Goal: Transaction & Acquisition: Download file/media

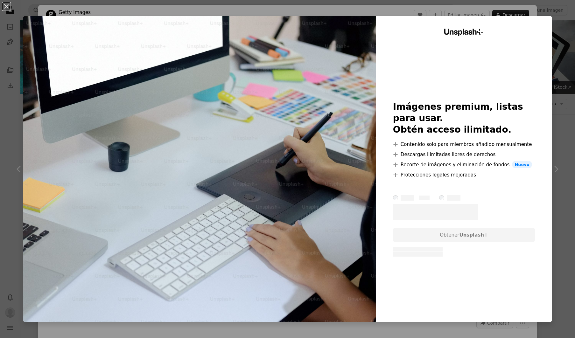
scroll to position [919, 0]
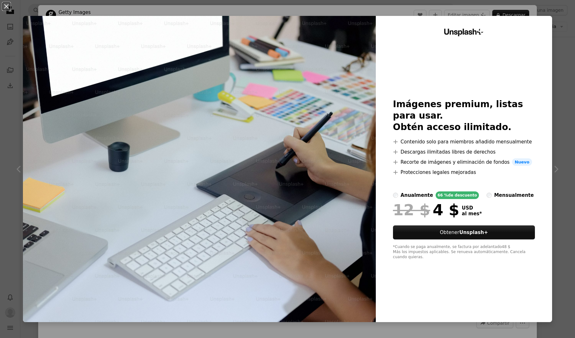
click at [556, 130] on div "An X shape Unsplash+ Imágenes premium, listas para usar. Obtén acceso ilimitado…" at bounding box center [287, 169] width 575 height 338
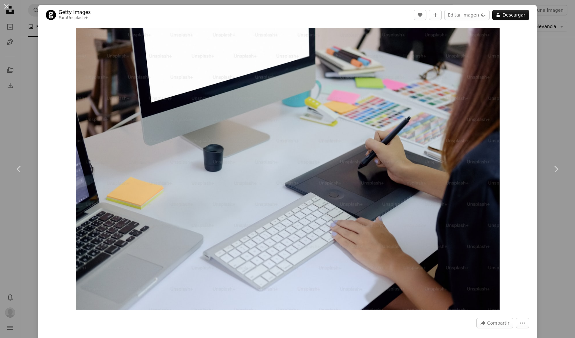
click at [570, 104] on div "An X shape Chevron left Chevron right Getty Images Para Unsplash+ A heart A plu…" at bounding box center [287, 169] width 575 height 338
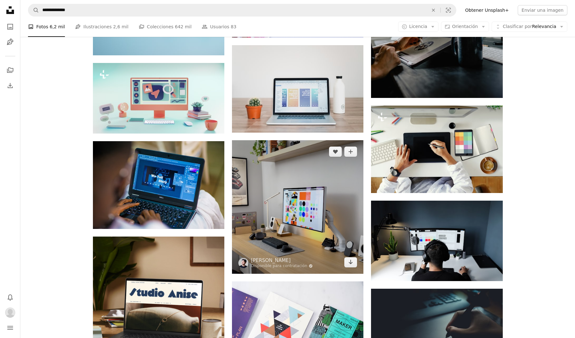
scroll to position [1065, 0]
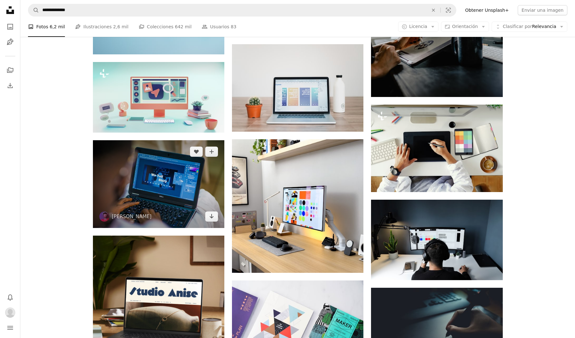
click at [156, 181] on img at bounding box center [158, 184] width 131 height 88
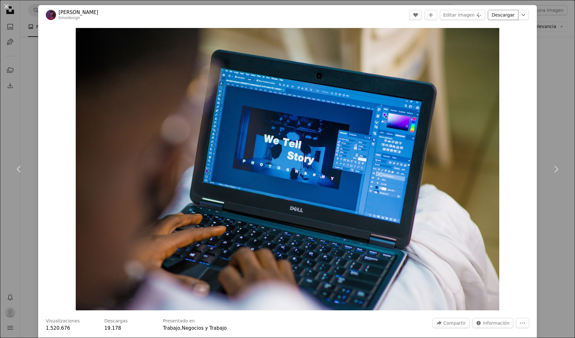
click at [508, 18] on link "Descargar" at bounding box center [503, 15] width 31 height 10
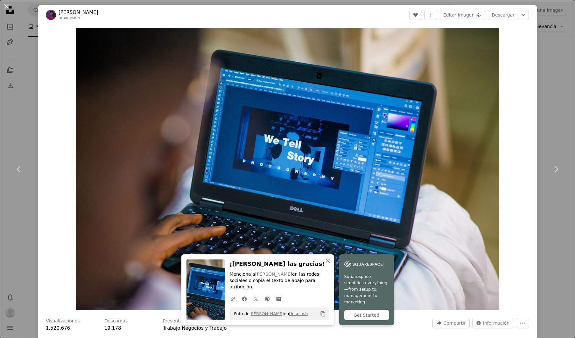
click at [562, 58] on div "An X shape Chevron left Chevron right An X shape Cerrar ¡Dale las gracias! Menc…" at bounding box center [287, 169] width 575 height 338
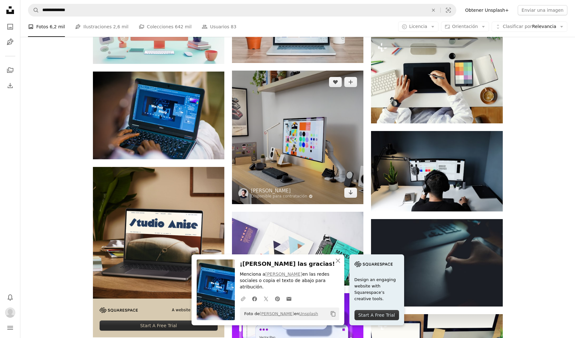
scroll to position [1136, 0]
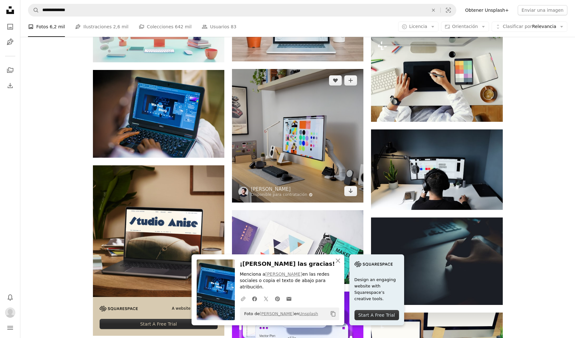
click at [315, 171] on img at bounding box center [297, 136] width 131 height 134
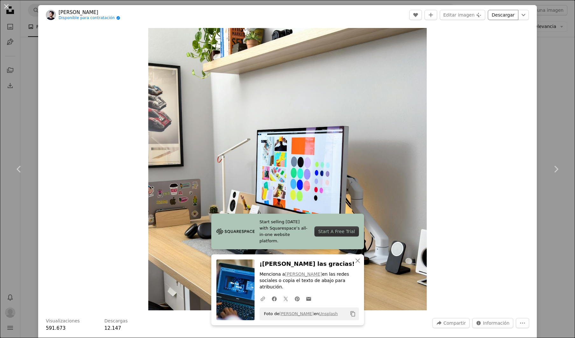
click at [509, 17] on link "Descargar" at bounding box center [503, 15] width 31 height 10
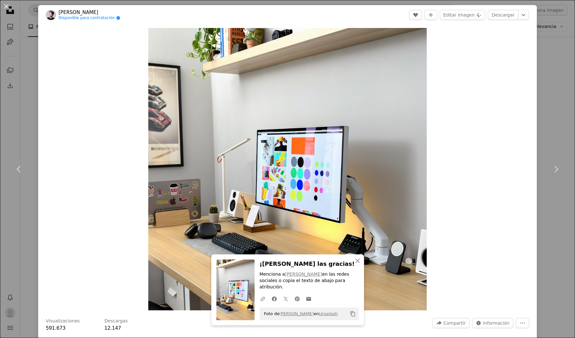
click at [552, 73] on div "An X shape Chevron left Chevron right An X shape Cerrar ¡Dale las gracias! Menc…" at bounding box center [287, 169] width 575 height 338
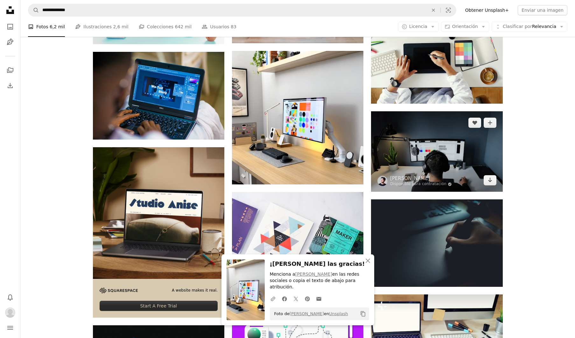
click at [474, 181] on img at bounding box center [436, 151] width 131 height 80
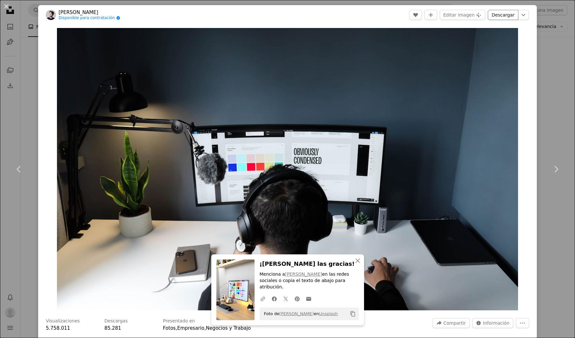
drag, startPoint x: 500, startPoint y: 15, endPoint x: 507, endPoint y: 18, distance: 7.3
click at [500, 15] on link "Descargar" at bounding box center [503, 15] width 31 height 10
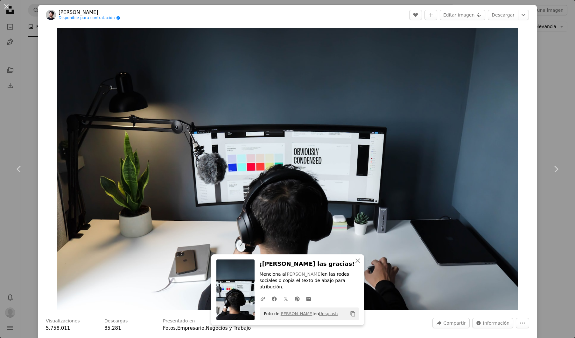
click at [559, 64] on div "An X shape Chevron left Chevron right An X shape Cerrar ¡Dale las gracias! Menc…" at bounding box center [287, 169] width 575 height 338
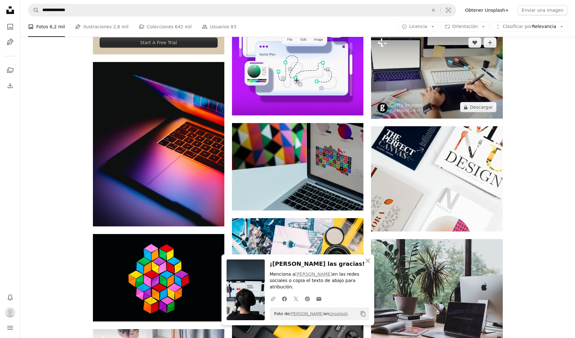
scroll to position [1421, 0]
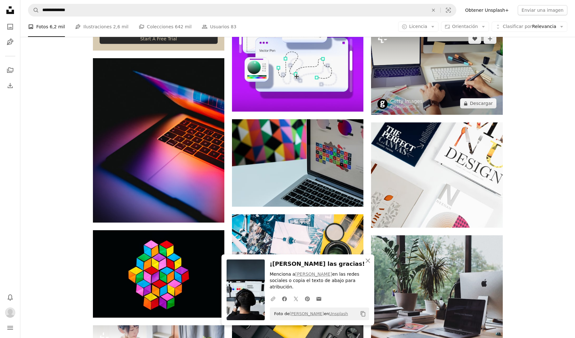
click at [449, 152] on img at bounding box center [436, 174] width 131 height 105
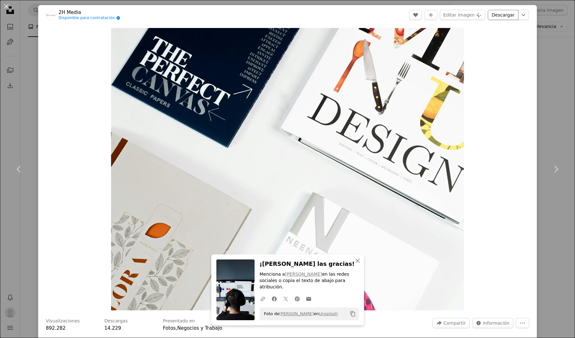
click at [504, 11] on link "Descargar" at bounding box center [503, 15] width 31 height 10
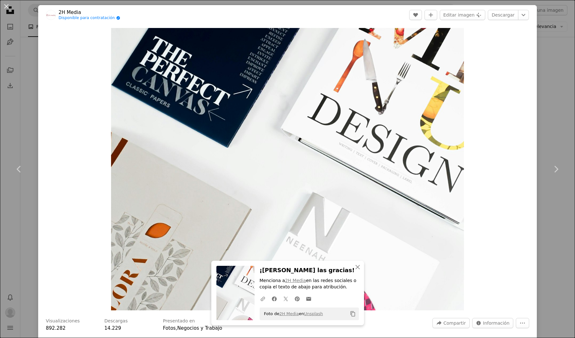
click at [555, 72] on div "An X shape Chevron left Chevron right An X shape Cerrar ¡Dale las gracias! Menc…" at bounding box center [287, 169] width 575 height 338
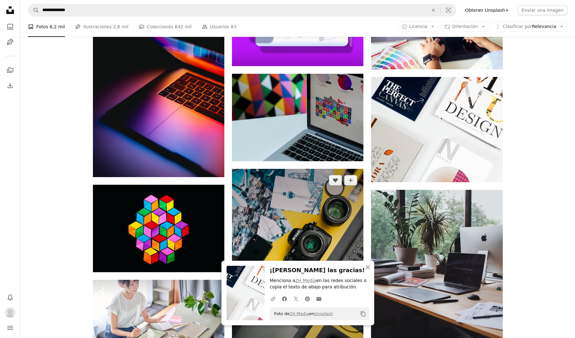
scroll to position [1481, 0]
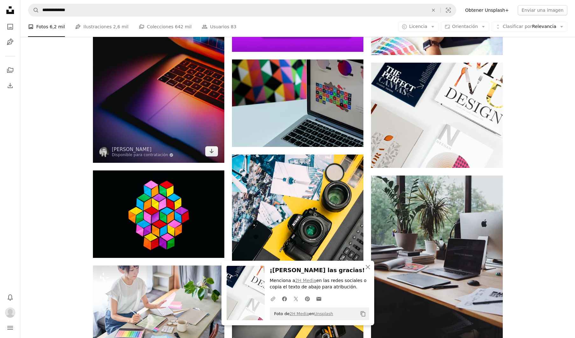
click at [180, 119] on img at bounding box center [158, 80] width 131 height 164
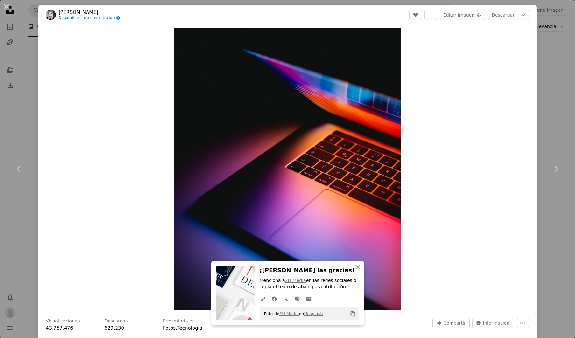
click at [558, 83] on div "An X shape Chevron left Chevron right An X shape Cerrar ¡Dale las gracias! Menc…" at bounding box center [287, 169] width 575 height 338
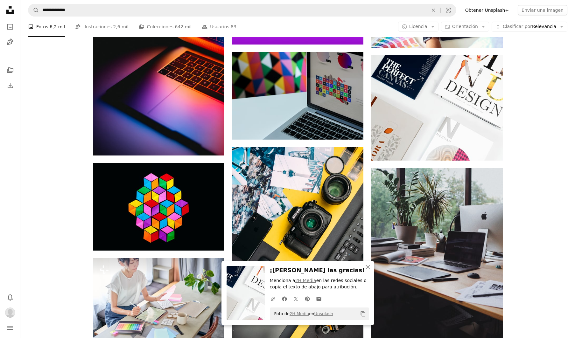
scroll to position [1487, 0]
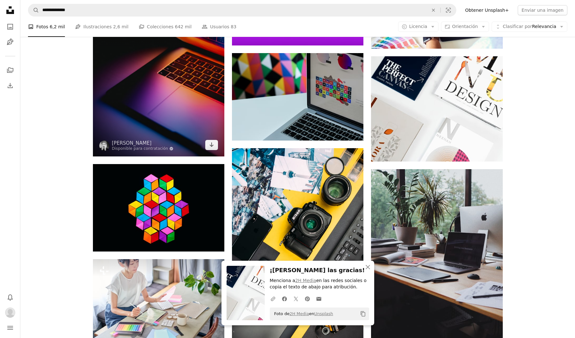
click at [163, 100] on img at bounding box center [158, 74] width 131 height 164
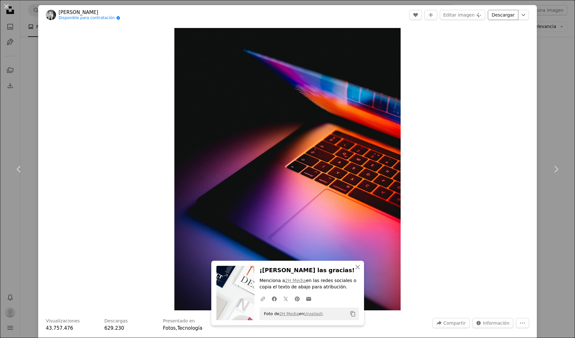
click at [503, 14] on link "Descargar" at bounding box center [503, 15] width 31 height 10
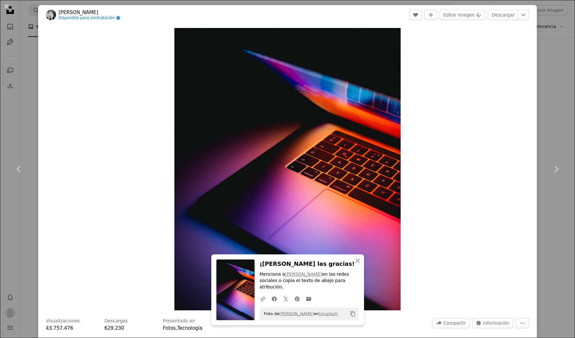
click at [561, 75] on div "An X shape Chevron left Chevron right An X shape Cerrar ¡Dale las gracias! Menc…" at bounding box center [287, 169] width 575 height 338
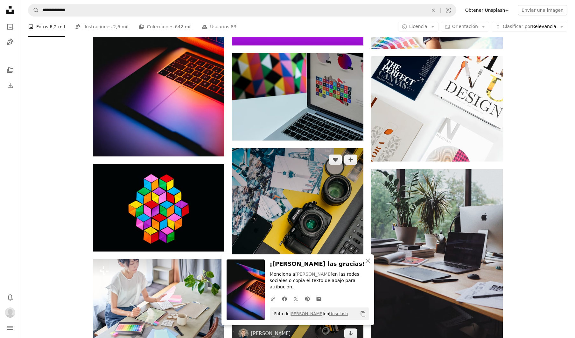
scroll to position [1504, 0]
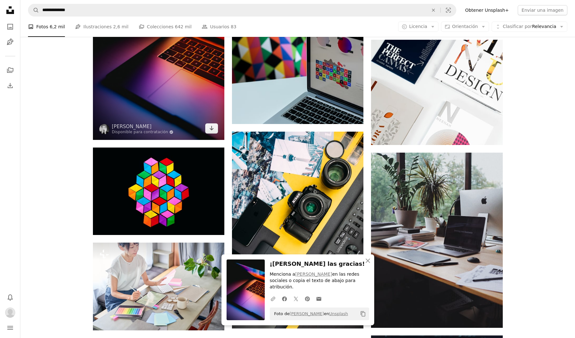
click at [196, 119] on img at bounding box center [158, 58] width 131 height 164
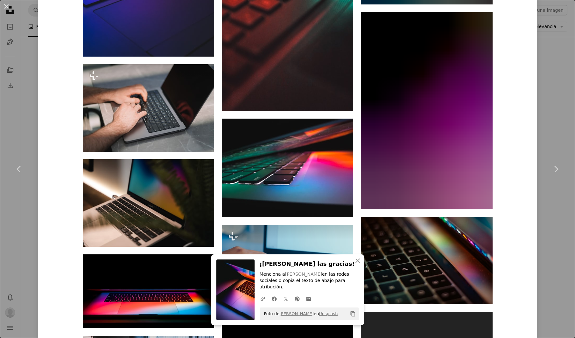
scroll to position [831, 0]
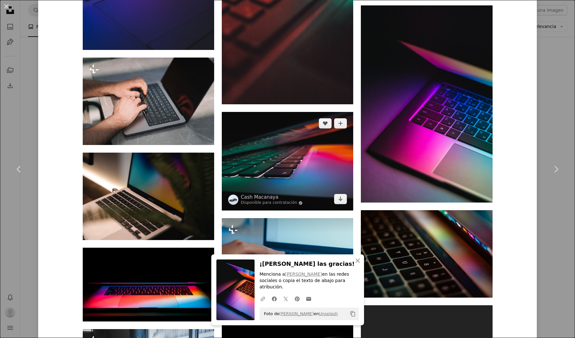
drag, startPoint x: 304, startPoint y: 154, endPoint x: 300, endPoint y: 153, distance: 4.2
click at [304, 154] on img at bounding box center [287, 161] width 131 height 99
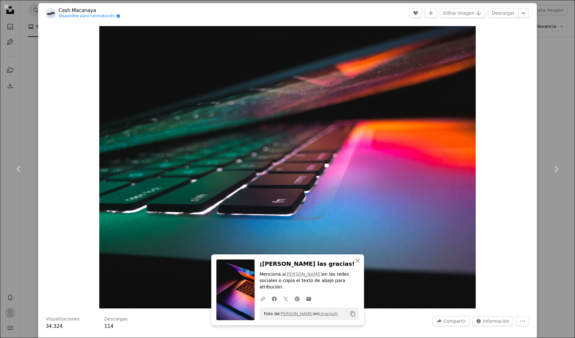
scroll to position [1, 0]
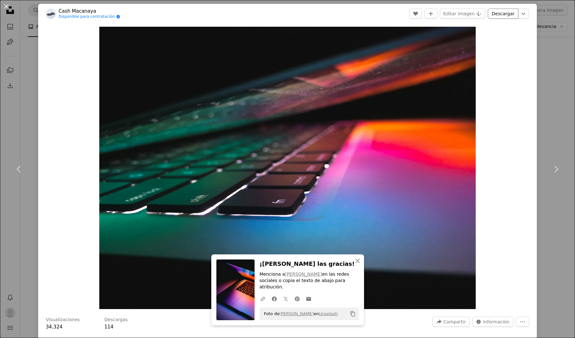
click at [501, 13] on link "Descargar" at bounding box center [503, 14] width 31 height 10
click at [551, 74] on div "An X shape Chevron left Chevron right An X shape Cerrar ¡Dale las gracias! Menc…" at bounding box center [287, 169] width 575 height 338
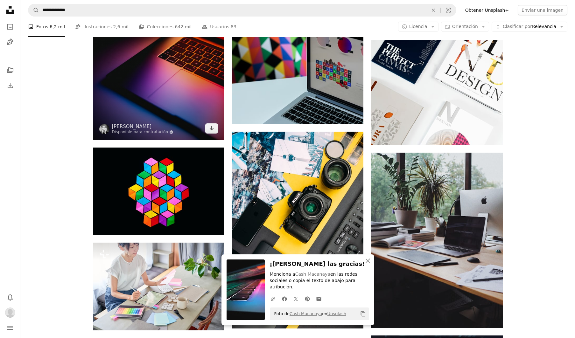
click at [204, 101] on img at bounding box center [158, 58] width 131 height 164
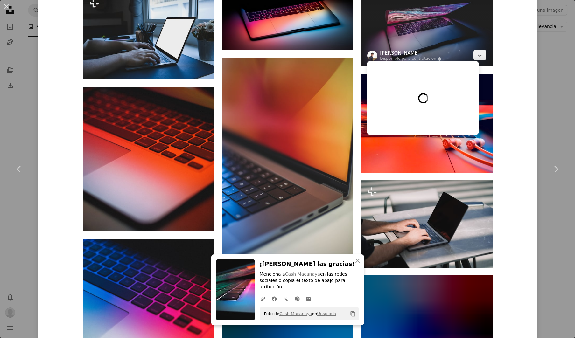
scroll to position [1170, 0]
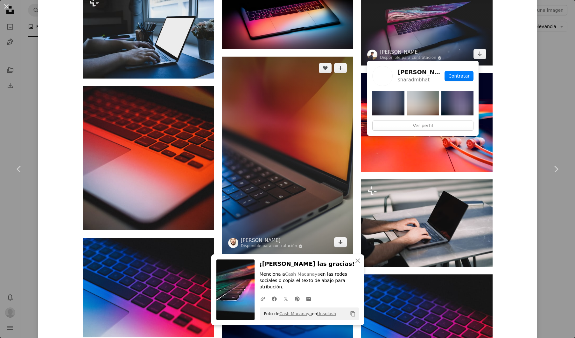
click at [275, 177] on img at bounding box center [287, 155] width 131 height 197
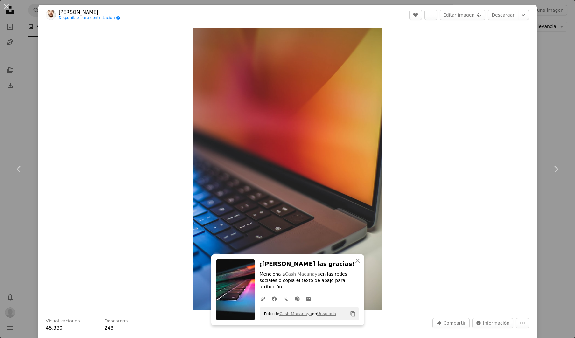
click at [546, 66] on div "An X shape Chevron left Chevron right An X shape Cerrar ¡Dale las gracias! Menc…" at bounding box center [287, 169] width 575 height 338
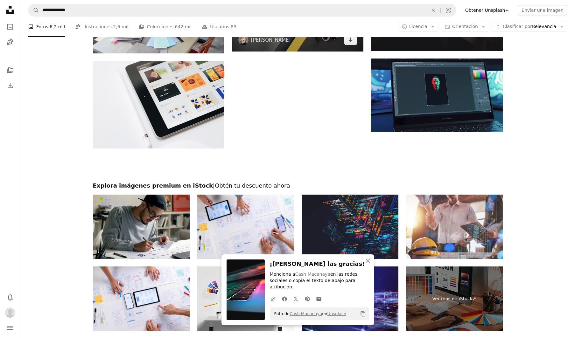
scroll to position [1763, 0]
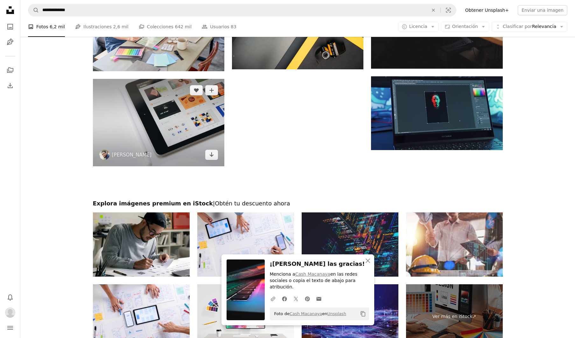
click at [206, 131] on img at bounding box center [158, 122] width 131 height 87
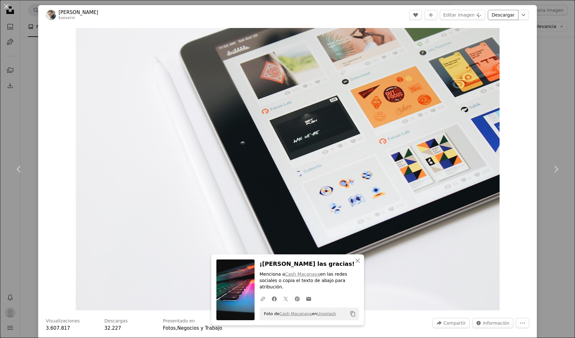
click at [502, 14] on link "Descargar" at bounding box center [503, 15] width 31 height 10
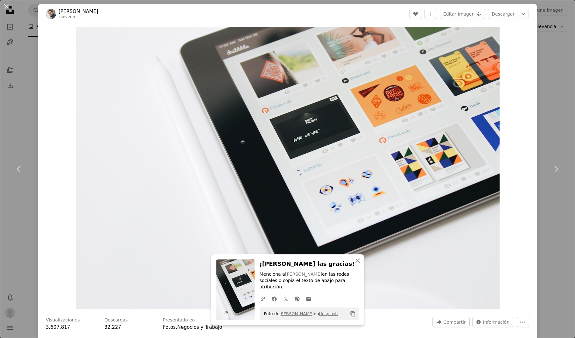
click at [564, 71] on div "An X shape Chevron left Chevron right An X shape Cerrar ¡Dale las gracias! Menc…" at bounding box center [287, 169] width 575 height 338
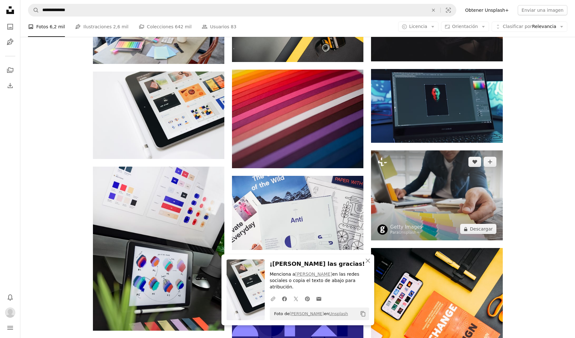
scroll to position [1773, 0]
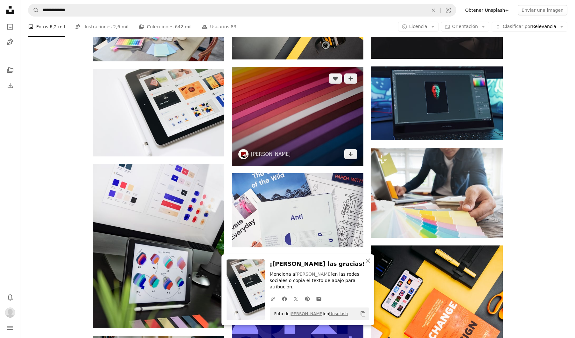
click at [316, 130] on img at bounding box center [297, 116] width 131 height 99
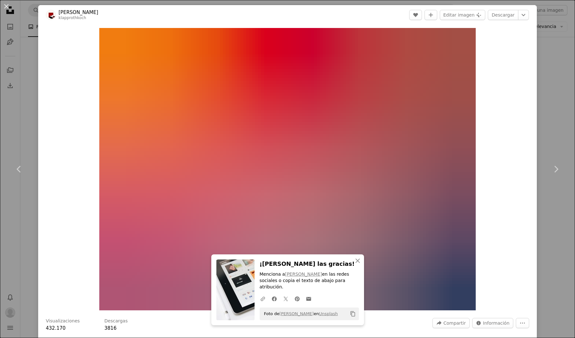
click at [508, 10] on header "[PERSON_NAME] klapprothkoch A heart A plus sign Editar imagen Plus sign for Uns…" at bounding box center [287, 15] width 499 height 20
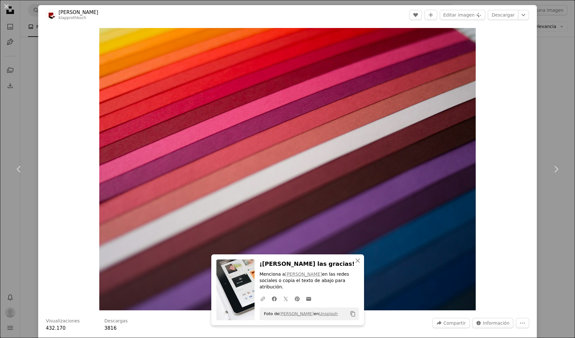
drag, startPoint x: 508, startPoint y: 13, endPoint x: 539, endPoint y: 42, distance: 41.6
click at [508, 13] on link "Descargar" at bounding box center [503, 15] width 31 height 10
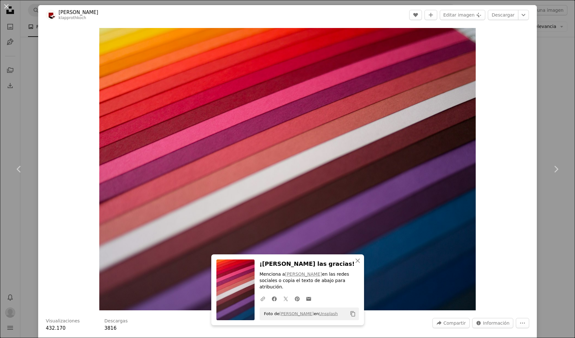
click at [563, 83] on div "An X shape Chevron left Chevron right An X shape Cerrar ¡Dale las gracias! Menc…" at bounding box center [287, 169] width 575 height 338
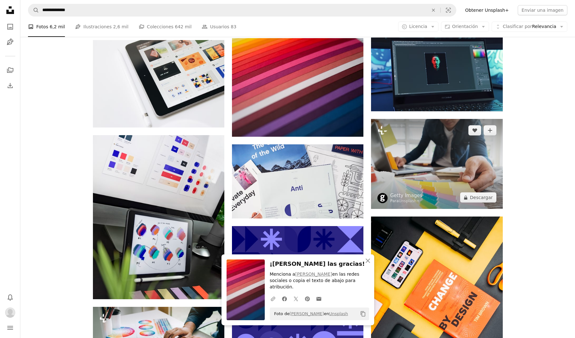
scroll to position [1804, 0]
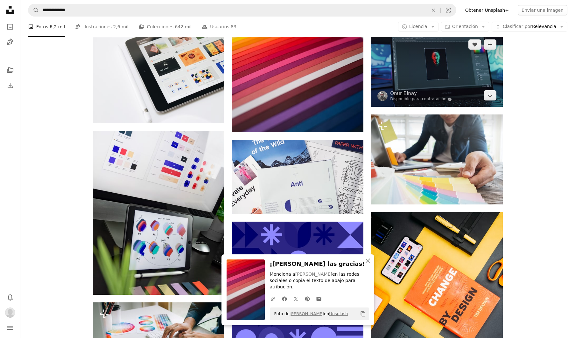
click at [450, 104] on img at bounding box center [436, 70] width 131 height 74
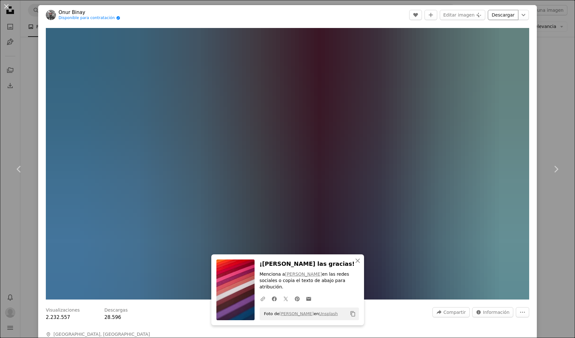
click at [495, 15] on link "Descargar" at bounding box center [503, 15] width 31 height 10
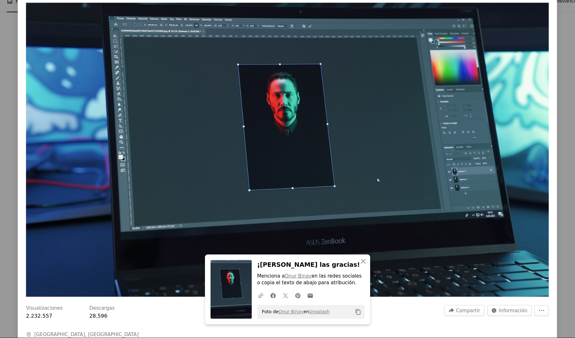
click at [523, 109] on div "An X shape Chevron left Chevron right An X shape Cerrar ¡Dale las gracias! Menc…" at bounding box center [287, 169] width 575 height 338
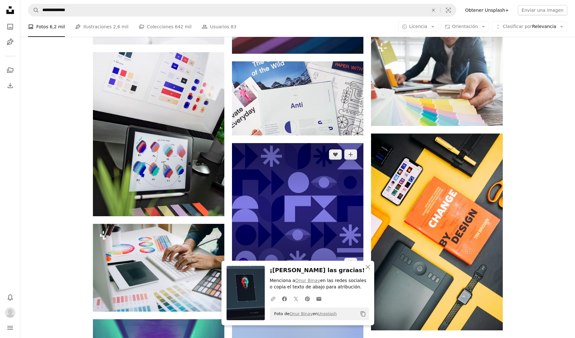
scroll to position [1884, 0]
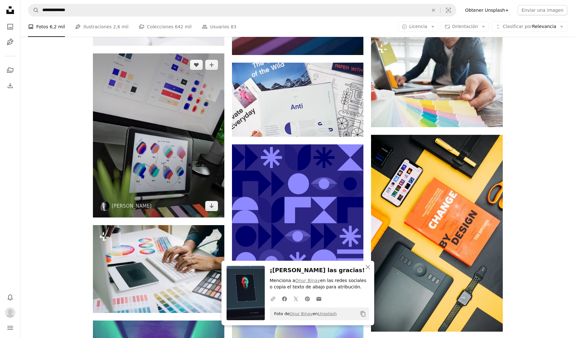
click at [153, 160] on img at bounding box center [158, 135] width 131 height 164
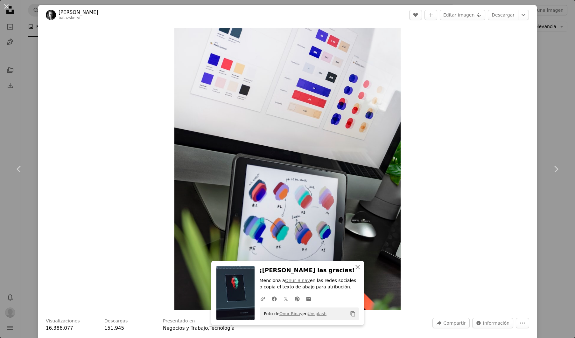
drag, startPoint x: 496, startPoint y: 13, endPoint x: 510, endPoint y: 36, distance: 26.8
click at [496, 13] on link "Descargar" at bounding box center [503, 15] width 31 height 10
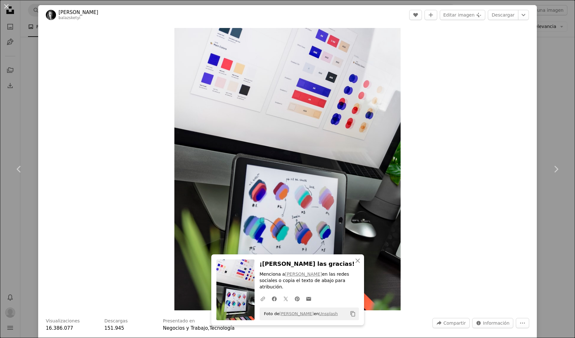
click at [556, 106] on div "An X shape Chevron left Chevron right An X shape Cerrar ¡Dale las gracias! Menc…" at bounding box center [287, 169] width 575 height 338
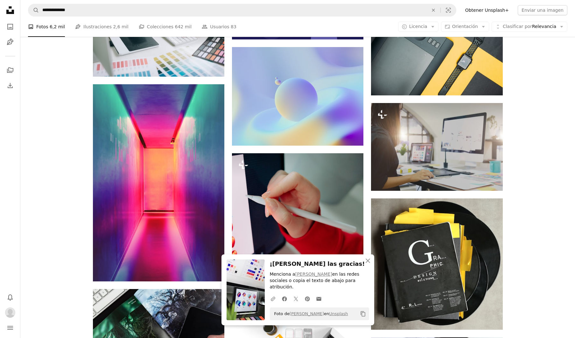
scroll to position [2121, 0]
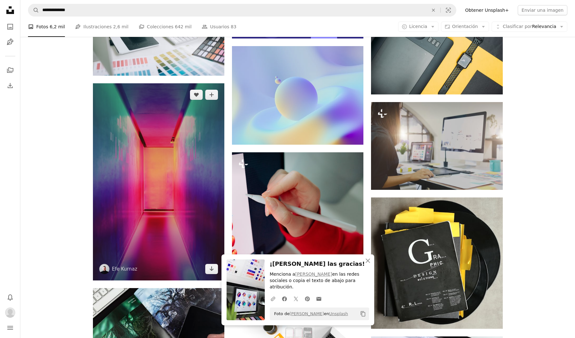
click at [208, 199] on img at bounding box center [158, 181] width 131 height 197
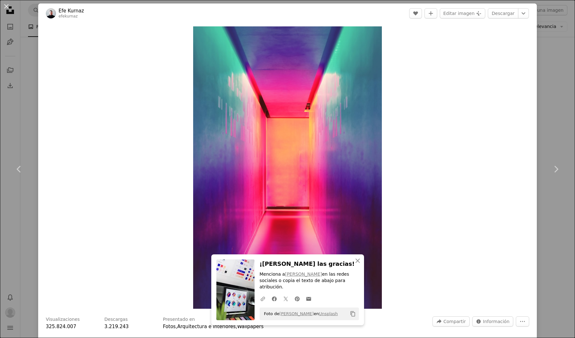
scroll to position [1, 0]
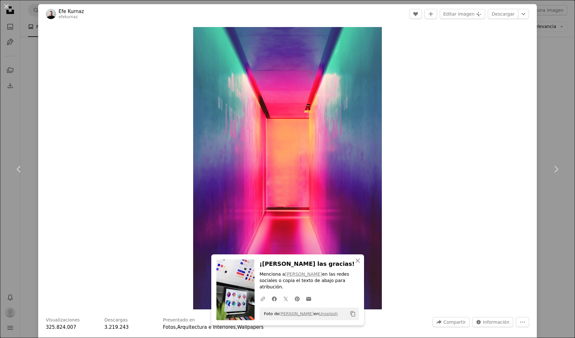
click at [536, 66] on div "Zoom in" at bounding box center [287, 168] width 499 height 289
click at [554, 66] on div "An X shape Chevron left Chevron right An X shape Cerrar ¡Dale las gracias! Menc…" at bounding box center [287, 169] width 575 height 338
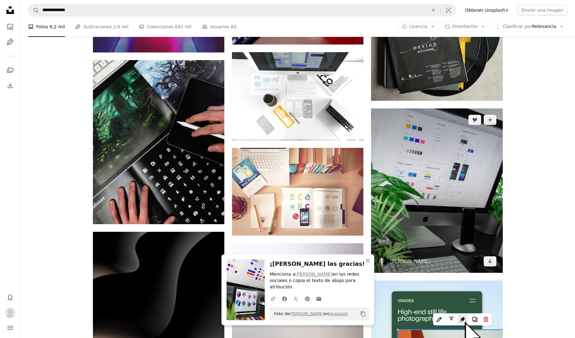
scroll to position [2350, 0]
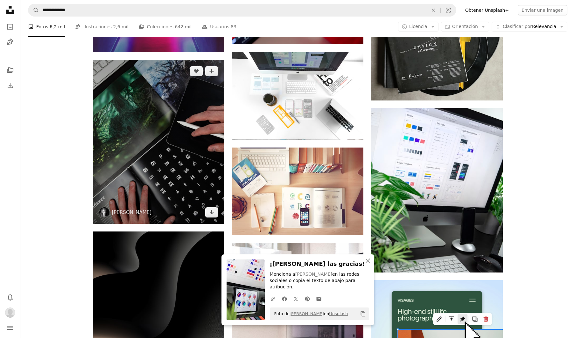
click at [205, 125] on img at bounding box center [158, 142] width 131 height 164
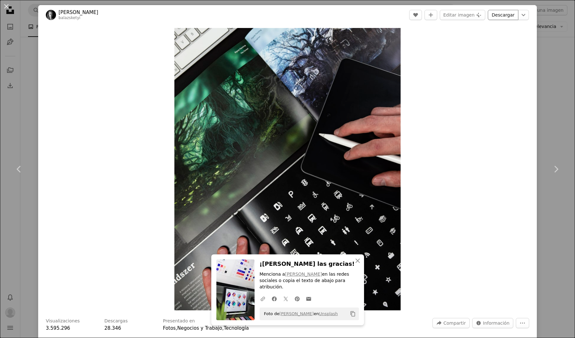
click at [500, 15] on link "Descargar" at bounding box center [503, 15] width 31 height 10
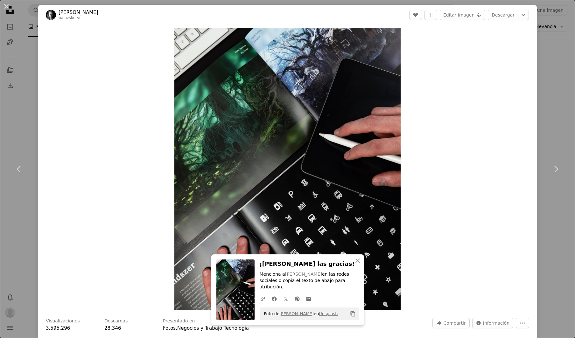
click at [558, 87] on div "An X shape Chevron left Chevron right An X shape Cerrar ¡Dale las gracias! Menc…" at bounding box center [287, 169] width 575 height 338
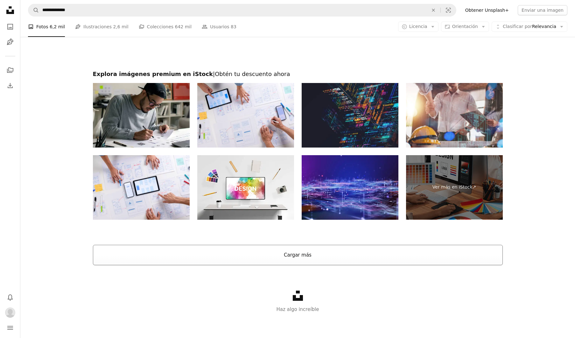
click at [319, 254] on button "Cargar más" at bounding box center [298, 255] width 410 height 20
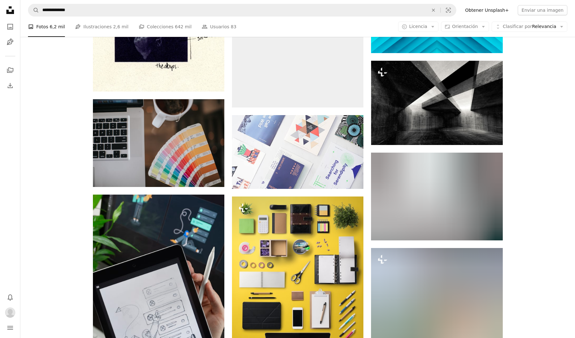
scroll to position [2958, 0]
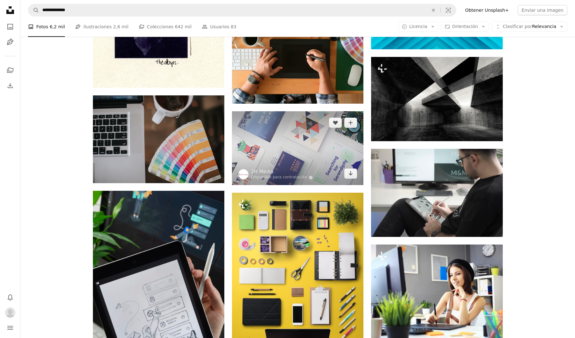
click at [301, 148] on img at bounding box center [297, 148] width 131 height 74
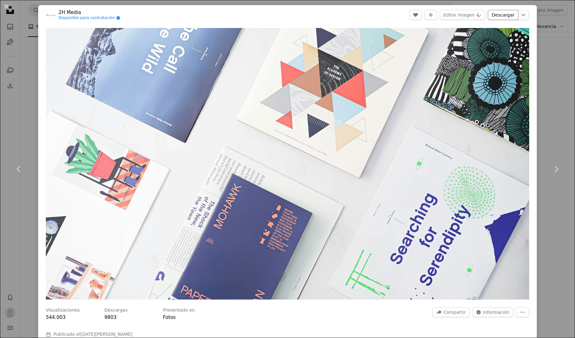
click at [503, 13] on link "Descargar" at bounding box center [503, 15] width 31 height 10
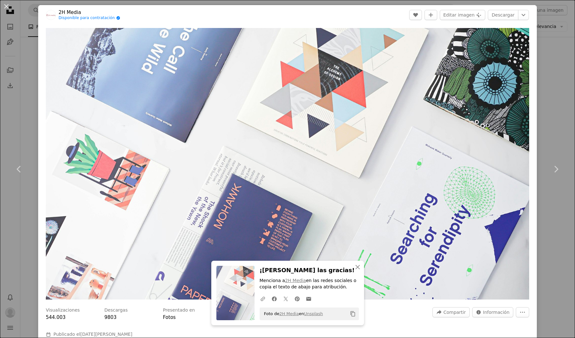
click at [546, 88] on div "An X shape Chevron left Chevron right An X shape Cerrar ¡Dale las gracias! Menc…" at bounding box center [287, 169] width 575 height 338
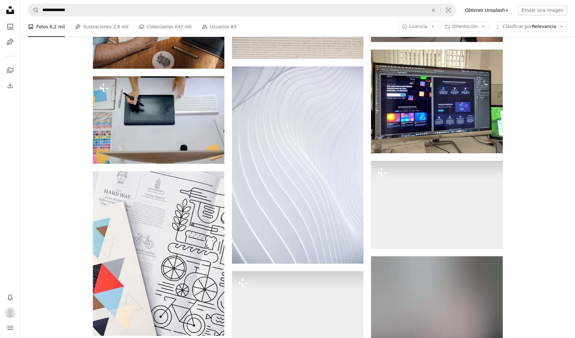
scroll to position [3710, 0]
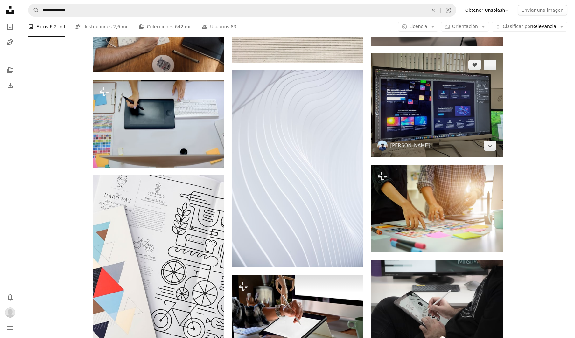
click at [444, 113] on img at bounding box center [436, 105] width 131 height 104
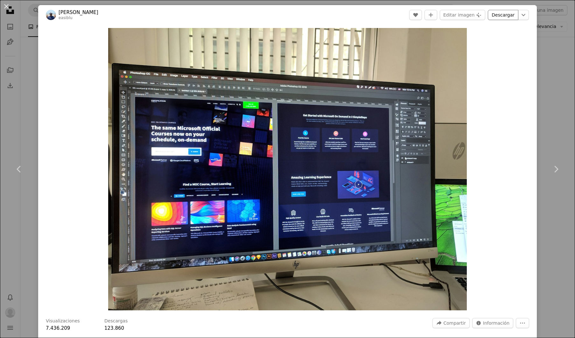
click at [512, 16] on link "Descargar" at bounding box center [503, 15] width 31 height 10
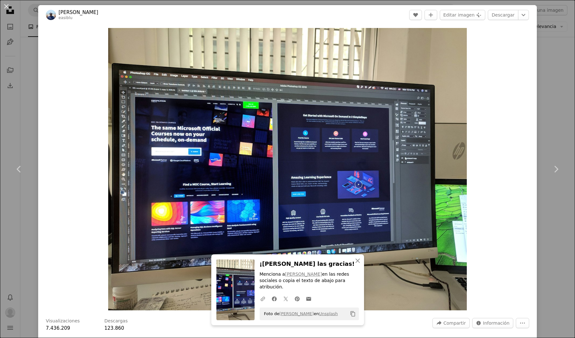
click at [558, 80] on div "An X shape Chevron left Chevron right An X shape Cerrar ¡Dale las gracias! Menc…" at bounding box center [287, 169] width 575 height 338
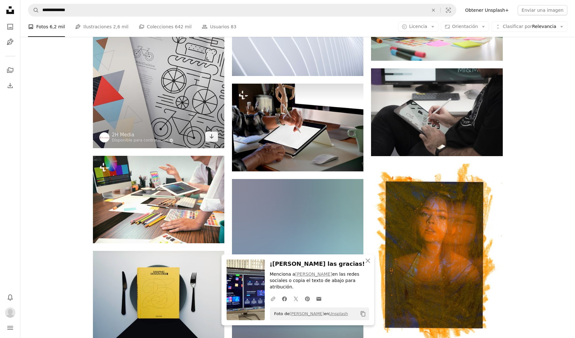
scroll to position [3901, 0]
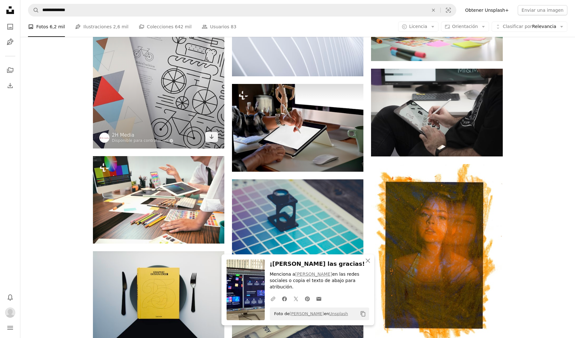
click at [129, 97] on img at bounding box center [158, 66] width 131 height 164
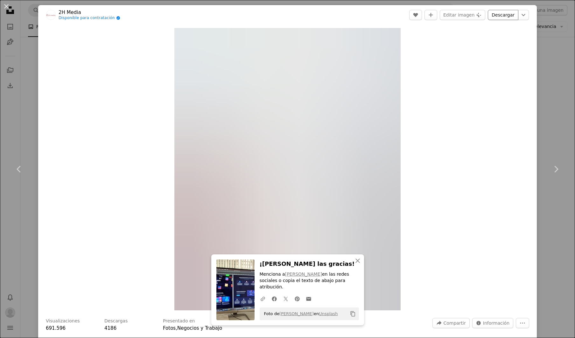
click at [504, 15] on link "Descargar" at bounding box center [503, 15] width 31 height 10
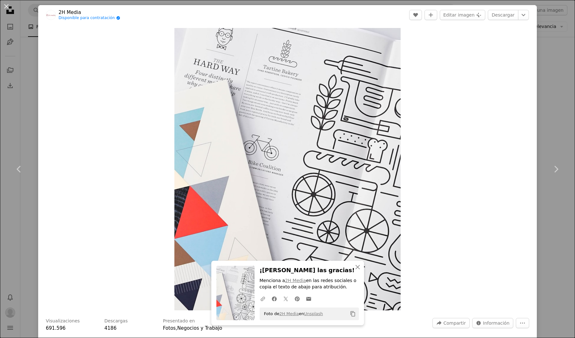
click at [570, 93] on div "An X shape Chevron left Chevron right An X shape Cerrar ¡Dale las gracias! Menc…" at bounding box center [287, 169] width 575 height 338
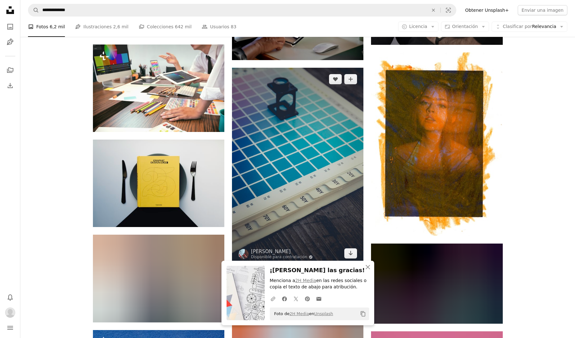
scroll to position [4023, 0]
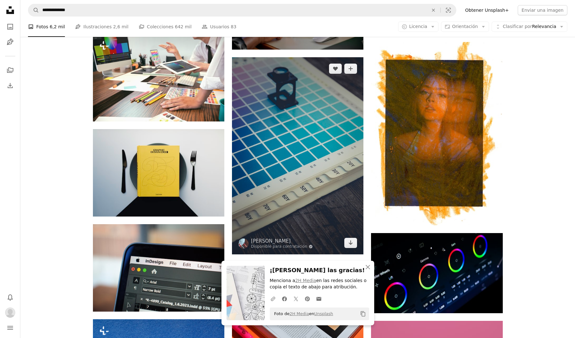
click at [296, 135] on img at bounding box center [297, 155] width 131 height 197
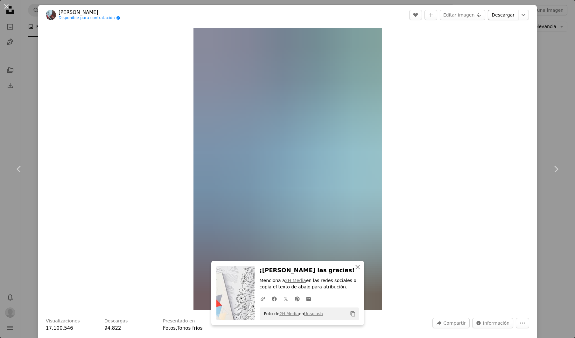
click at [500, 15] on link "Descargar" at bounding box center [503, 15] width 31 height 10
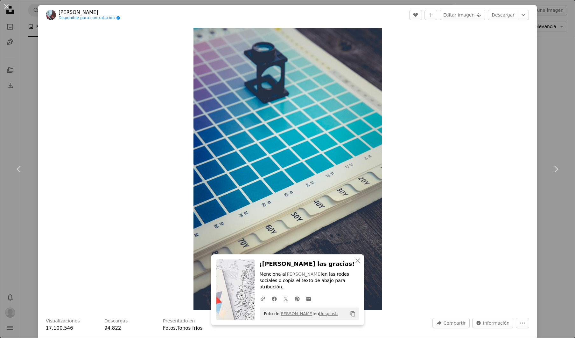
click at [553, 98] on div "An X shape Chevron left Chevron right An X shape Cerrar ¡Dale las gracias! Menc…" at bounding box center [287, 169] width 575 height 338
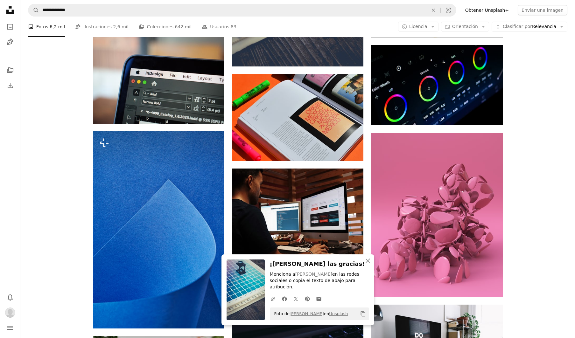
scroll to position [4211, 0]
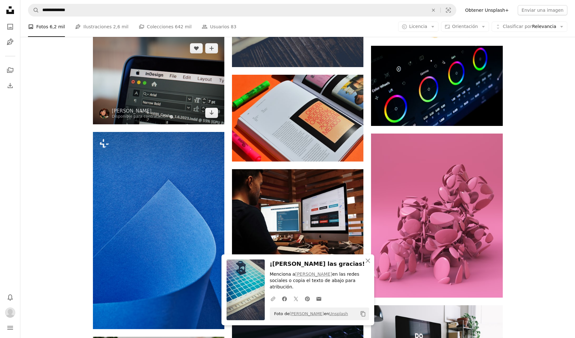
click at [176, 91] on img at bounding box center [158, 80] width 131 height 87
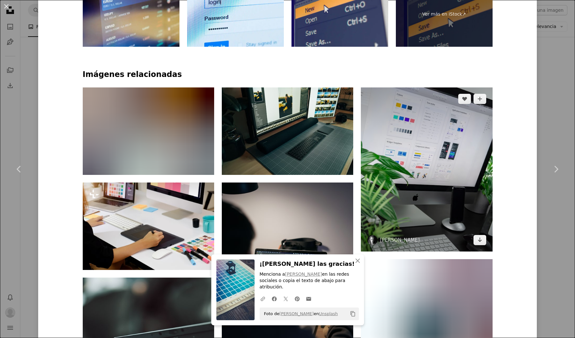
scroll to position [454, 0]
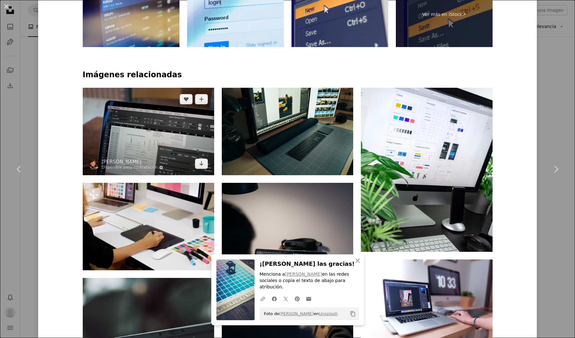
click at [118, 125] on img at bounding box center [148, 131] width 131 height 87
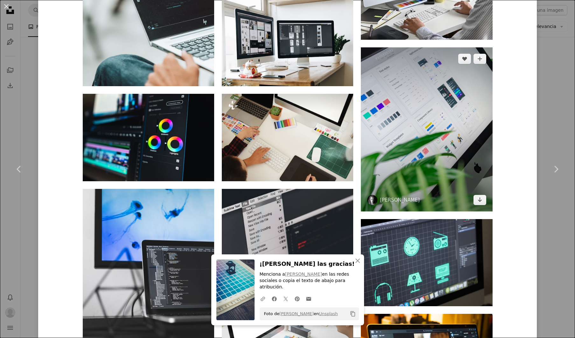
scroll to position [844, 0]
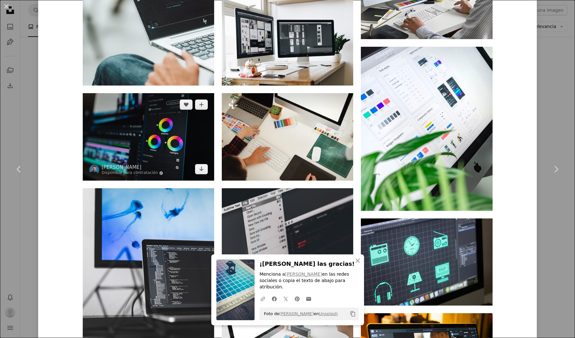
click at [166, 129] on img at bounding box center [148, 136] width 131 height 87
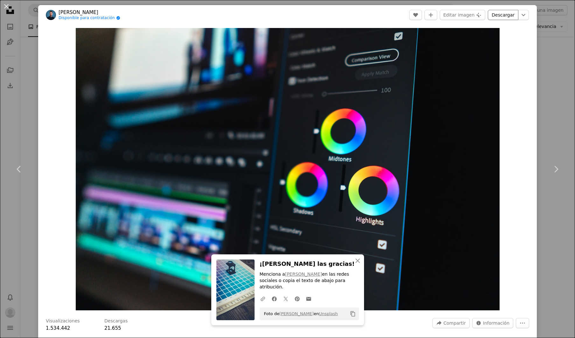
click at [507, 15] on link "Descargar" at bounding box center [503, 15] width 31 height 10
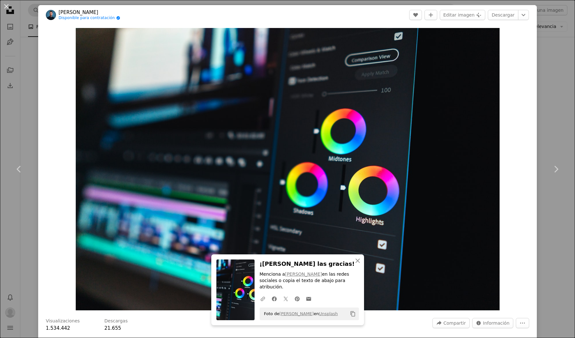
drag, startPoint x: 562, startPoint y: 58, endPoint x: 433, endPoint y: 4, distance: 139.1
click at [562, 58] on div "An X shape Chevron left Chevron right An X shape Cerrar ¡Dale las gracias! Menc…" at bounding box center [287, 169] width 575 height 338
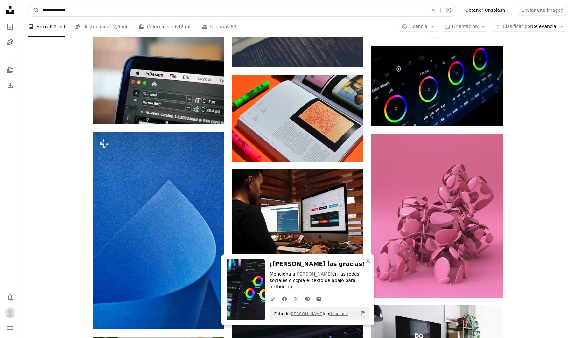
click at [119, 13] on input "**********" at bounding box center [232, 10] width 387 height 12
type input "**********"
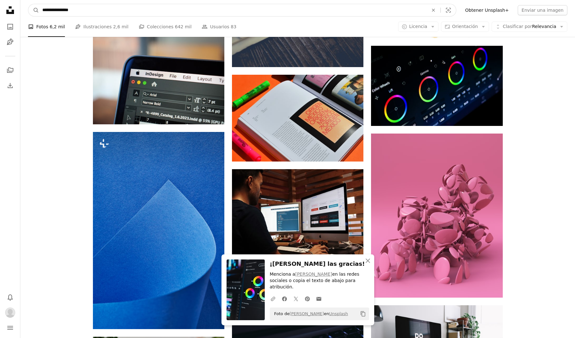
click at [34, 10] on button "A magnifying glass" at bounding box center [33, 10] width 11 height 12
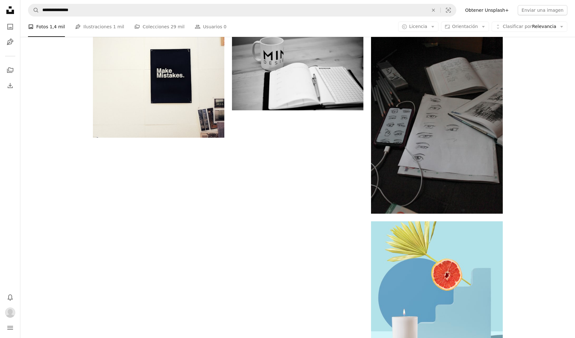
scroll to position [894, 0]
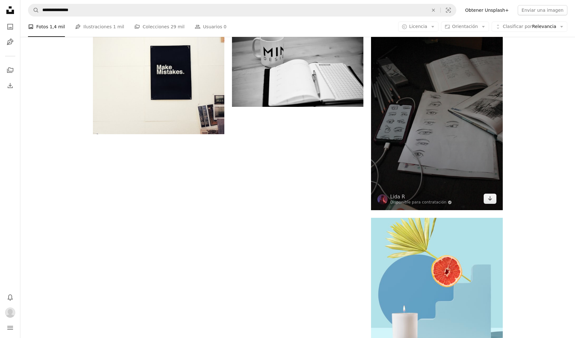
click at [439, 145] on img at bounding box center [436, 111] width 131 height 197
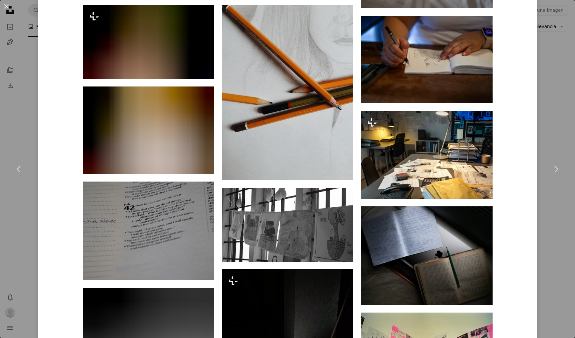
scroll to position [621, 0]
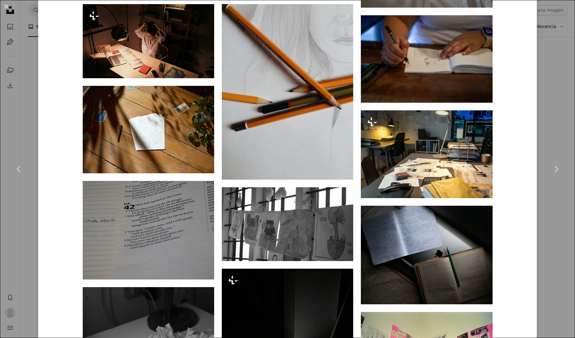
click at [569, 118] on div "An X shape Chevron left Chevron right Lida R Disponible para contratación A che…" at bounding box center [287, 169] width 575 height 338
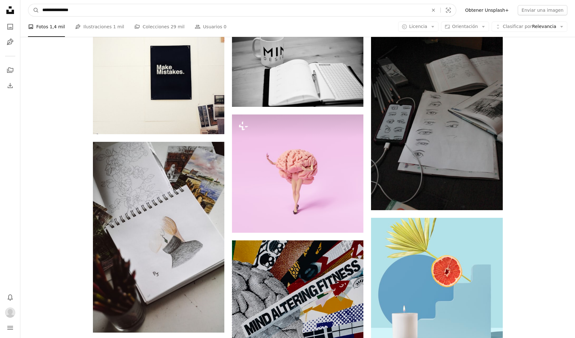
click at [156, 15] on input "**********" at bounding box center [232, 10] width 387 height 12
type input "**********"
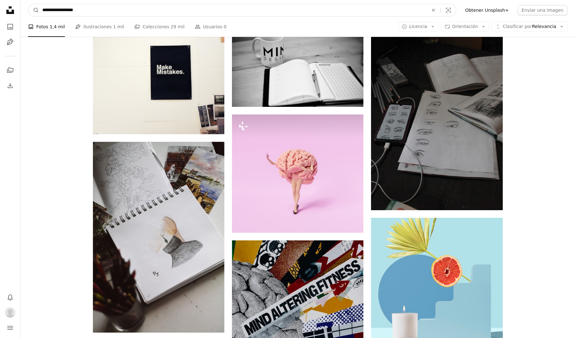
click at [34, 10] on button "A magnifying glass" at bounding box center [33, 10] width 11 height 12
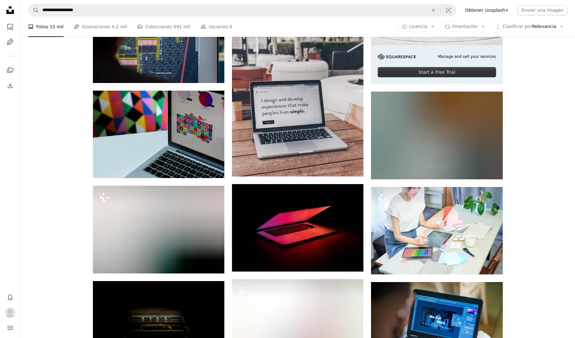
scroll to position [251, 0]
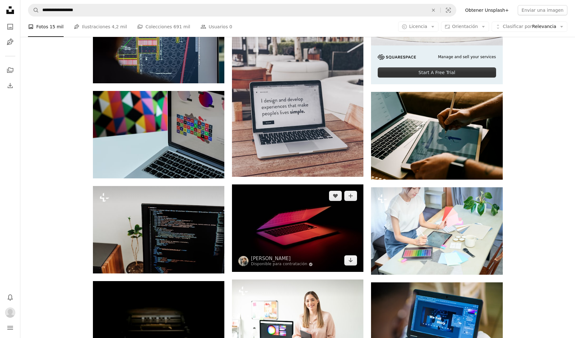
click at [300, 220] on img at bounding box center [297, 228] width 131 height 87
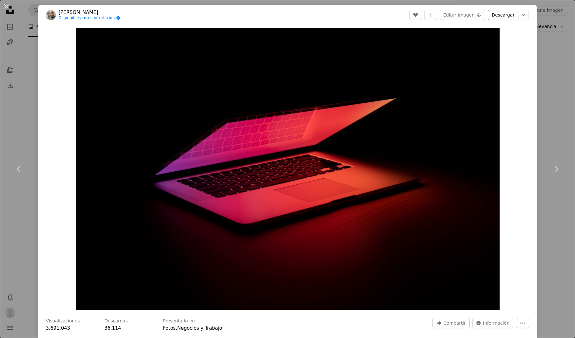
click at [502, 18] on link "Descargar" at bounding box center [503, 15] width 31 height 10
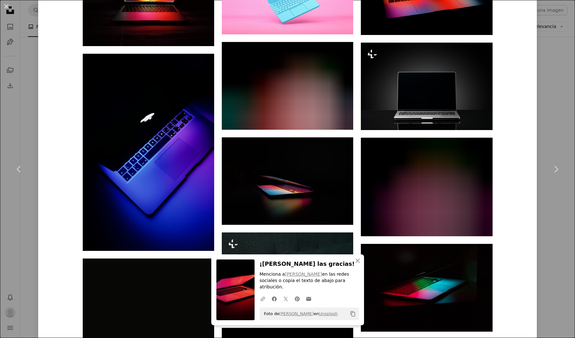
scroll to position [690, 0]
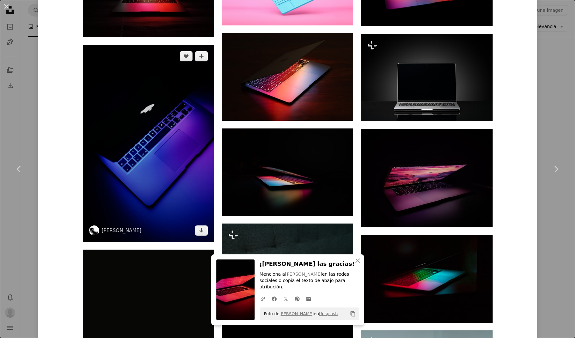
click at [195, 180] on img at bounding box center [148, 143] width 131 height 197
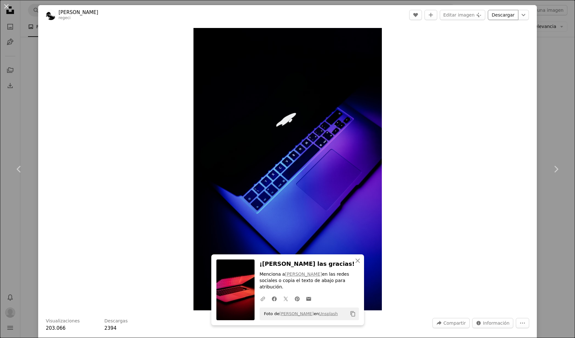
click at [501, 17] on link "Descargar" at bounding box center [503, 15] width 31 height 10
click at [555, 87] on div "An X shape Chevron left Chevron right An X shape Cerrar ¡Dale las gracias! Menc…" at bounding box center [287, 169] width 575 height 338
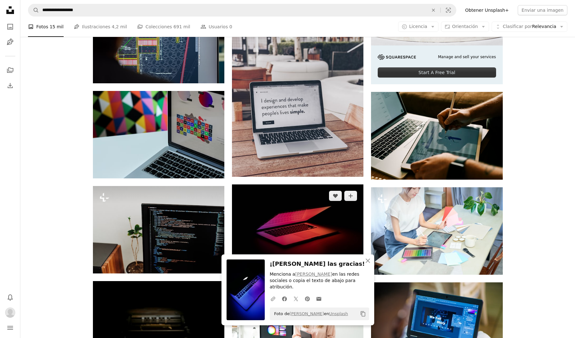
click at [265, 199] on img at bounding box center [297, 228] width 131 height 87
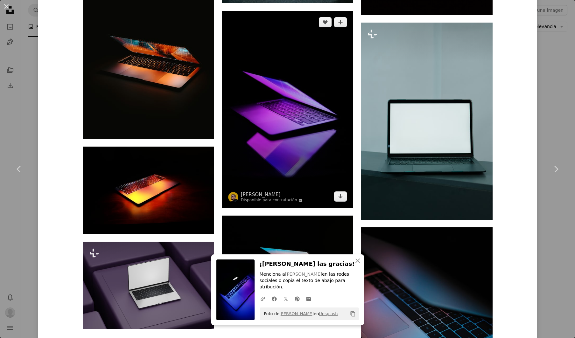
scroll to position [1006, 0]
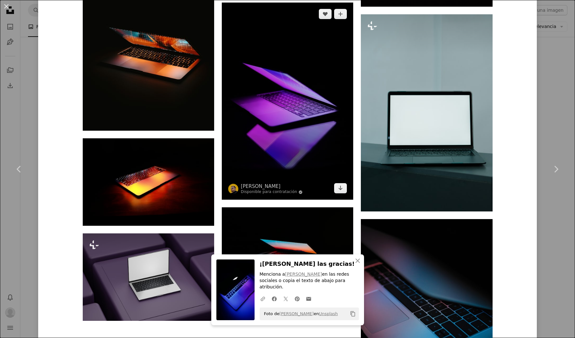
click at [298, 134] on img at bounding box center [287, 101] width 131 height 197
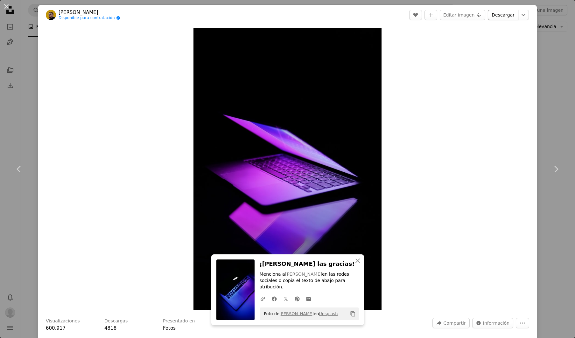
click at [498, 14] on link "Descargar" at bounding box center [503, 15] width 31 height 10
drag, startPoint x: 564, startPoint y: 53, endPoint x: 560, endPoint y: 54, distance: 4.6
click at [564, 53] on div "An X shape Chevron left Chevron right An X shape Cerrar ¡Dale las gracias! Menc…" at bounding box center [287, 169] width 575 height 338
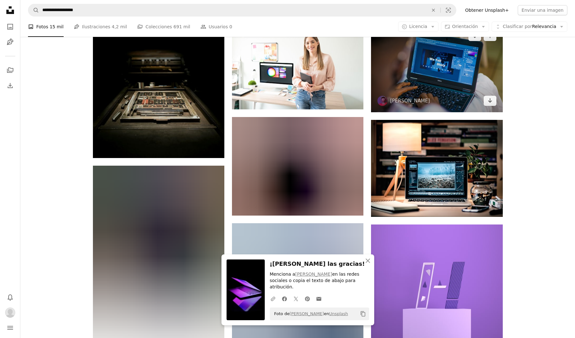
scroll to position [509, 0]
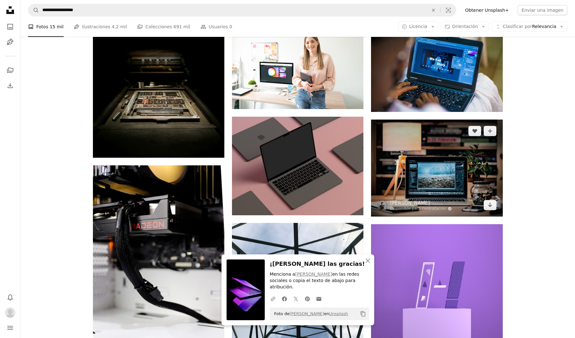
click at [437, 178] on img at bounding box center [436, 168] width 131 height 97
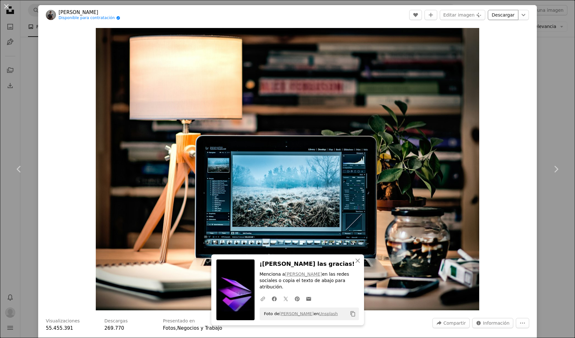
click at [495, 16] on link "Descargar" at bounding box center [503, 15] width 31 height 10
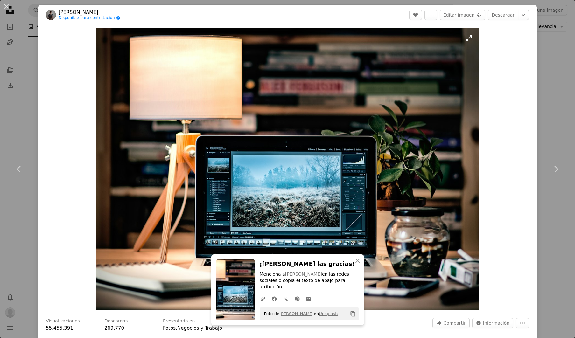
scroll to position [11, 0]
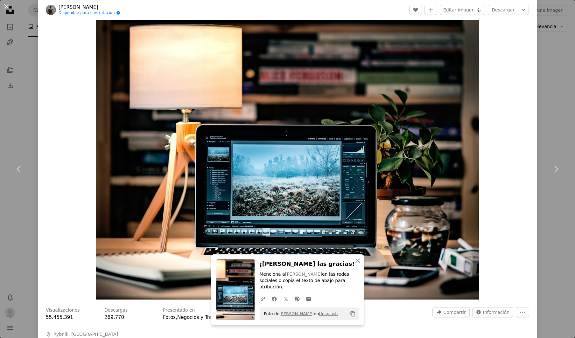
click at [32, 72] on div "An X shape Chevron left Chevron right An X shape Cerrar ¡Dale las gracias! Menc…" at bounding box center [287, 169] width 575 height 338
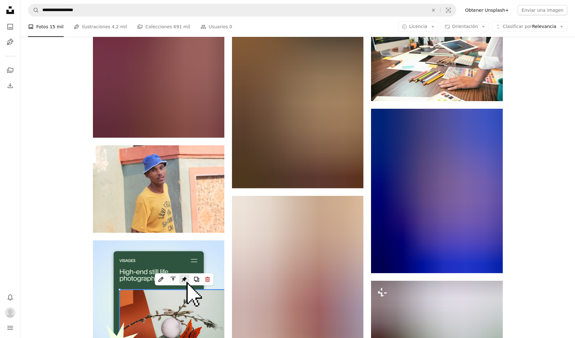
scroll to position [1178, 0]
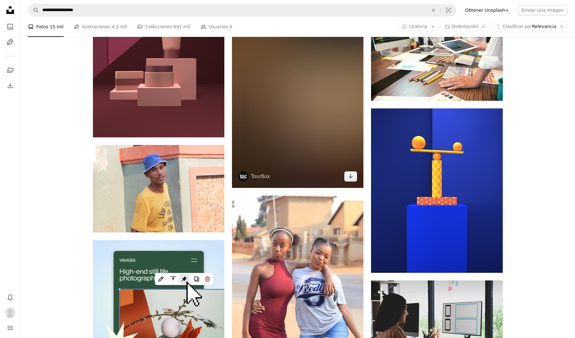
click at [333, 103] on img at bounding box center [297, 89] width 131 height 197
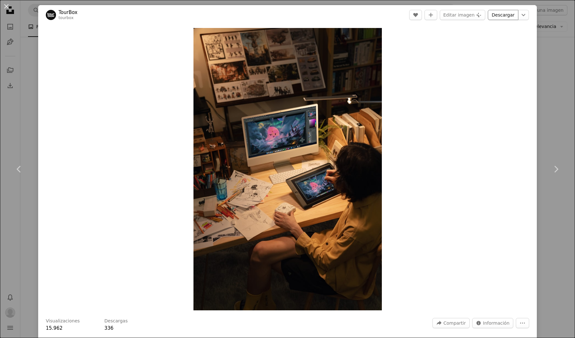
click at [503, 17] on link "Descargar" at bounding box center [503, 15] width 31 height 10
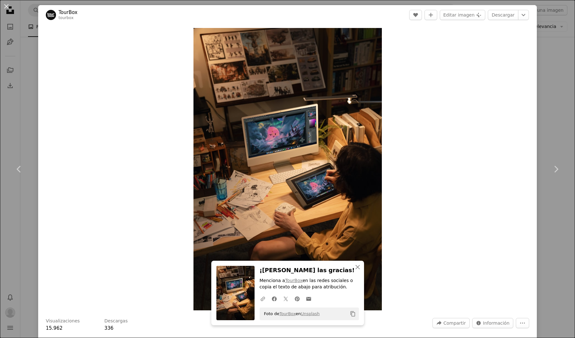
click at [565, 53] on div "An X shape Chevron left Chevron right An X shape Cerrar ¡Dale las gracias! Menc…" at bounding box center [287, 169] width 575 height 338
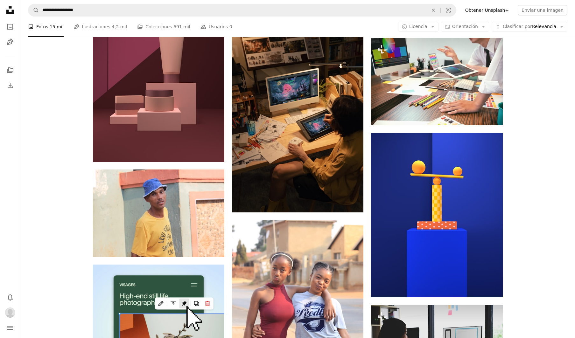
scroll to position [1158, 0]
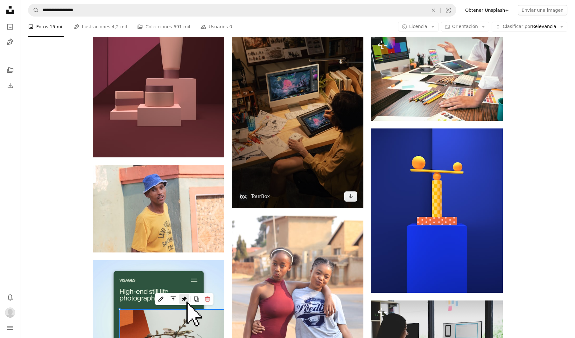
click at [320, 157] on img at bounding box center [297, 109] width 131 height 197
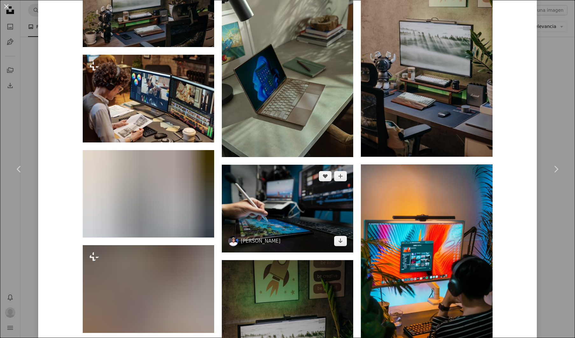
scroll to position [582, 0]
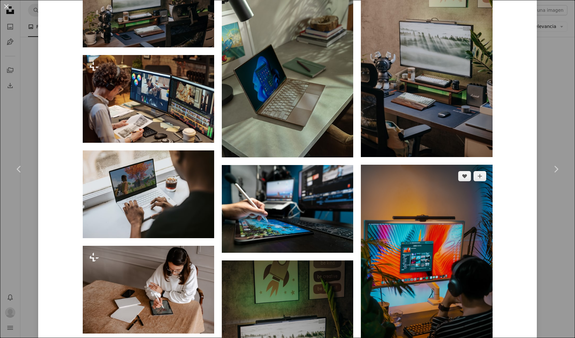
click at [400, 243] on img at bounding box center [426, 263] width 131 height 197
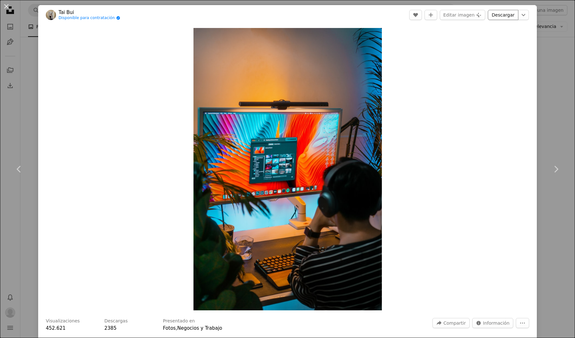
click at [502, 15] on link "Descargar" at bounding box center [503, 15] width 31 height 10
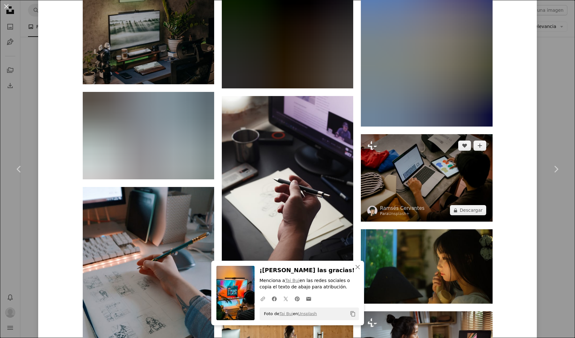
scroll to position [1622, 0]
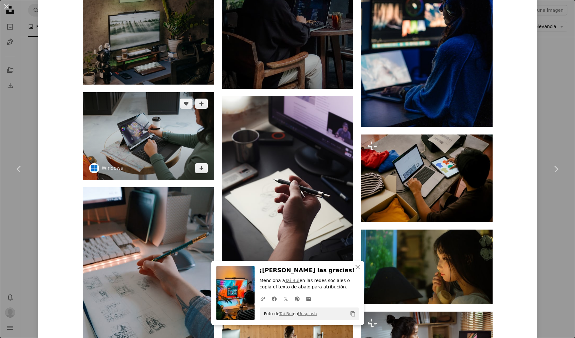
click at [189, 143] on img at bounding box center [148, 135] width 131 height 87
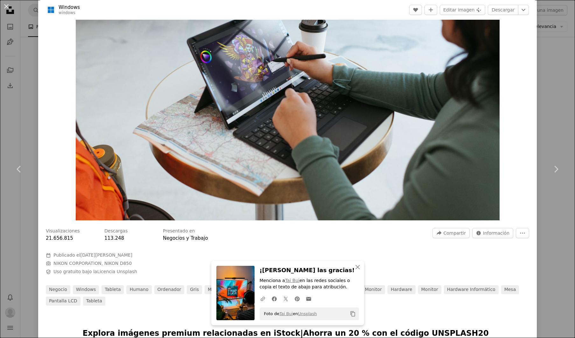
scroll to position [89, 0]
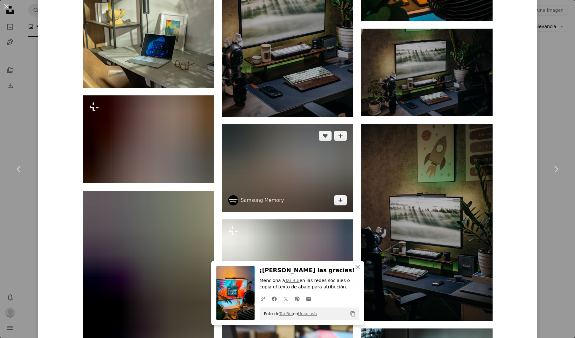
scroll to position [928, 0]
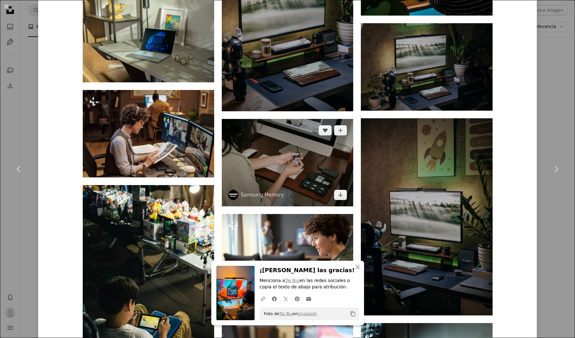
click at [293, 159] on img at bounding box center [287, 162] width 131 height 87
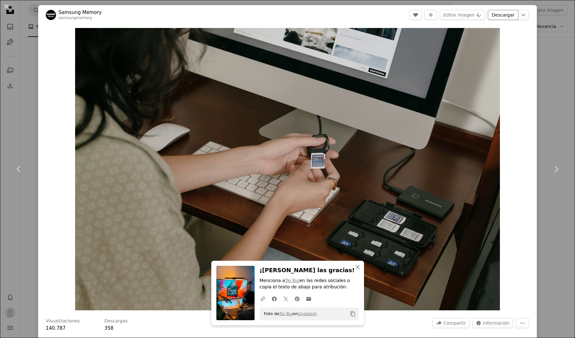
click at [506, 16] on link "Descargar" at bounding box center [503, 15] width 31 height 10
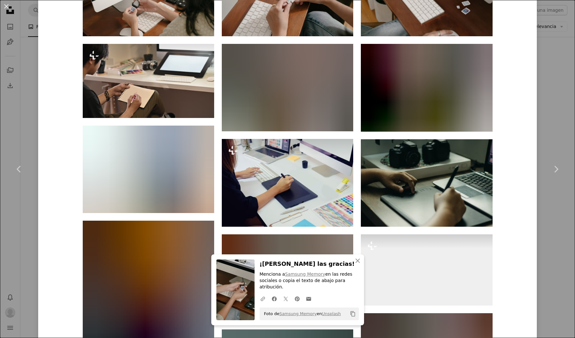
scroll to position [592, 0]
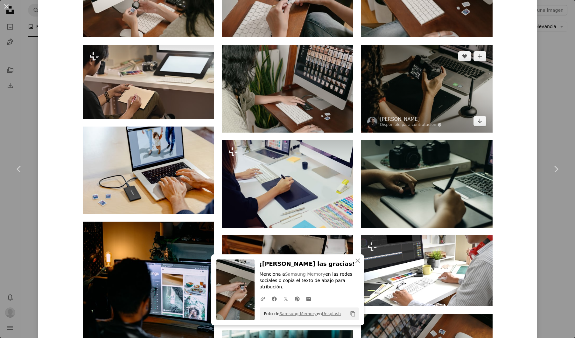
click at [435, 90] on img at bounding box center [426, 88] width 131 height 87
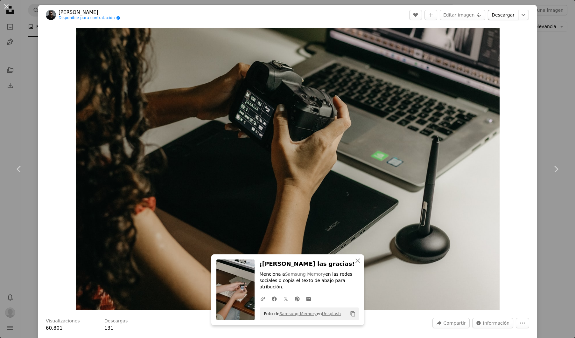
click at [503, 17] on link "Descargar" at bounding box center [503, 15] width 31 height 10
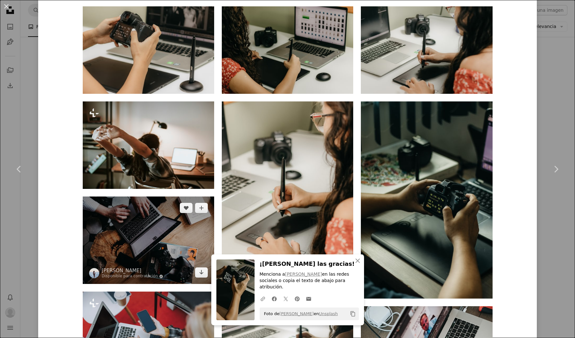
scroll to position [544, 0]
click at [183, 242] on img at bounding box center [148, 239] width 131 height 87
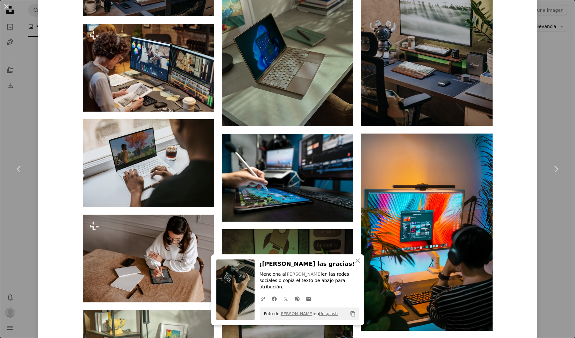
scroll to position [614, 0]
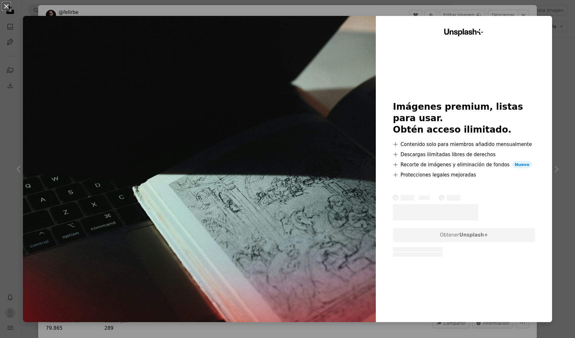
scroll to position [23, 0]
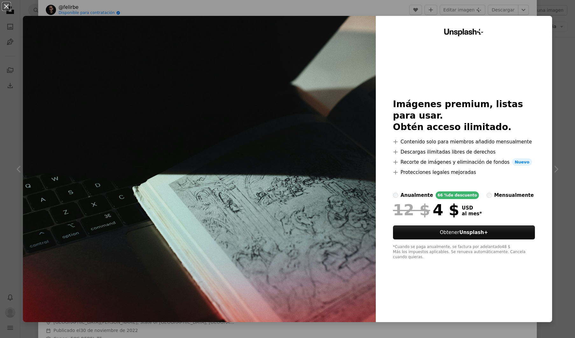
click at [570, 5] on div "An X shape Unsplash+ Imágenes premium, listas para usar. Obtén acceso ilimitado…" at bounding box center [287, 169] width 575 height 338
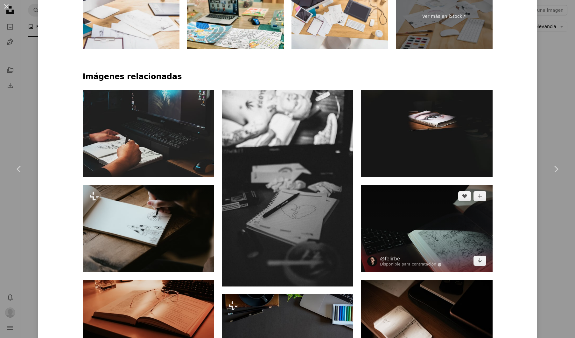
scroll to position [441, 0]
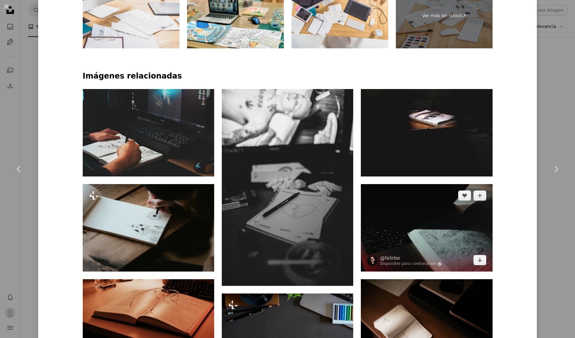
click at [414, 236] on img at bounding box center [426, 227] width 131 height 87
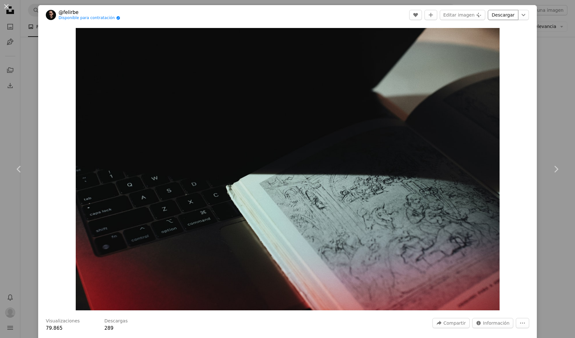
click at [511, 15] on link "Descargar" at bounding box center [503, 15] width 31 height 10
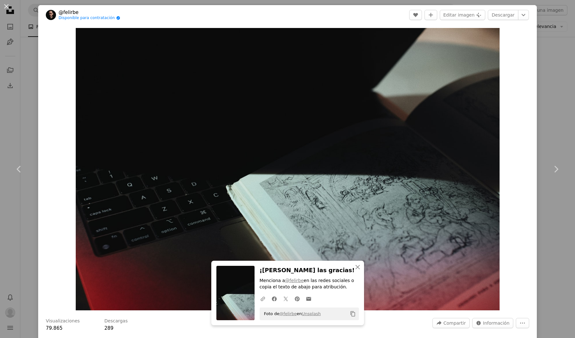
click at [545, 65] on div "An X shape Chevron left Chevron right An X shape Cerrar ¡Dale las gracias! Menc…" at bounding box center [287, 169] width 575 height 338
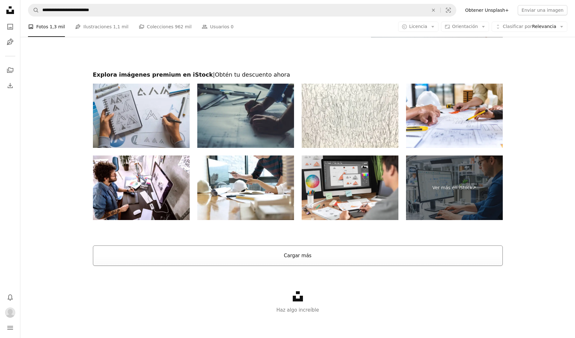
click at [354, 263] on button "Cargar más" at bounding box center [298, 256] width 410 height 20
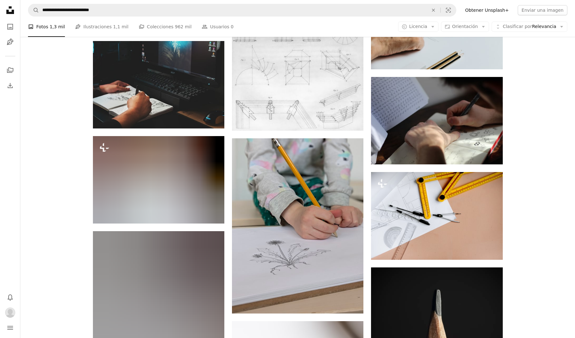
scroll to position [5512, 0]
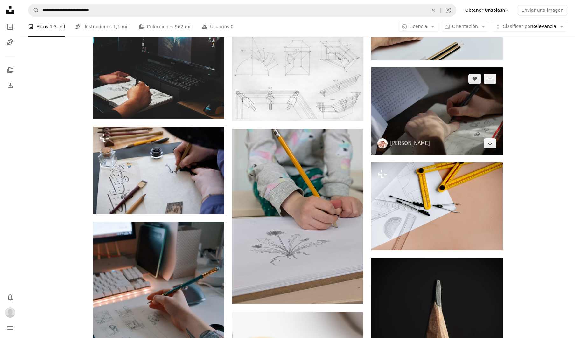
click at [417, 105] on img at bounding box center [436, 110] width 131 height 87
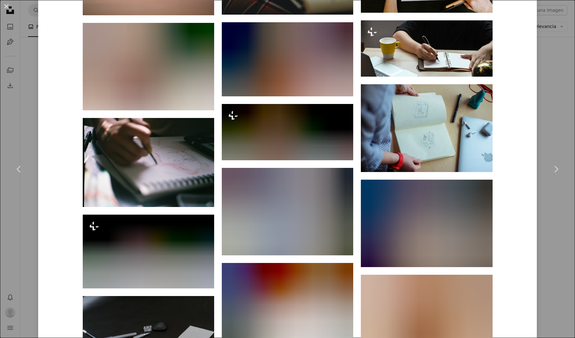
scroll to position [603, 0]
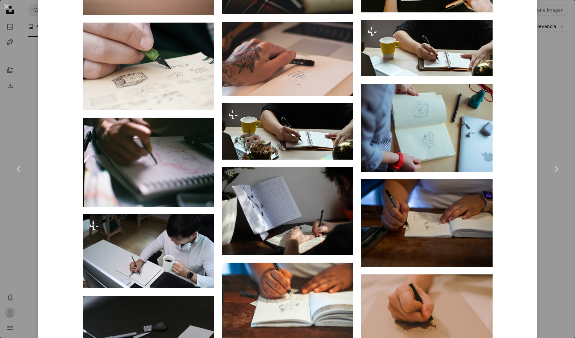
click at [8, 5] on button "An X shape" at bounding box center [7, 7] width 8 height 8
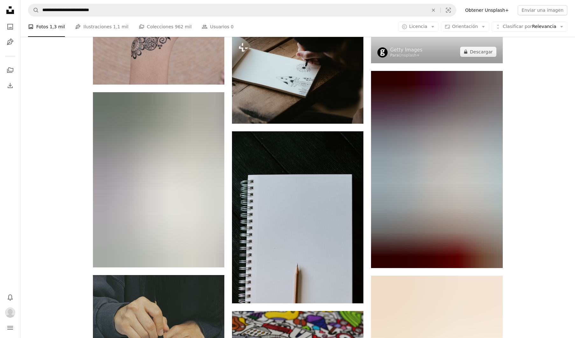
scroll to position [6184, 0]
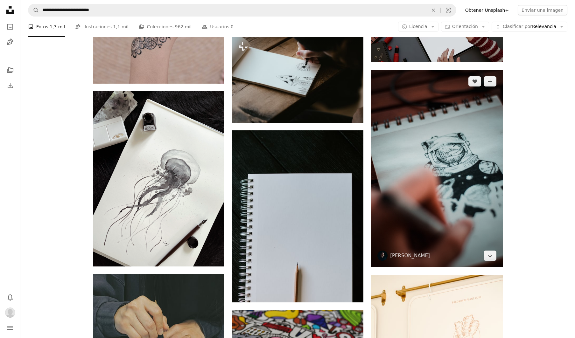
click at [483, 158] on img at bounding box center [436, 168] width 131 height 197
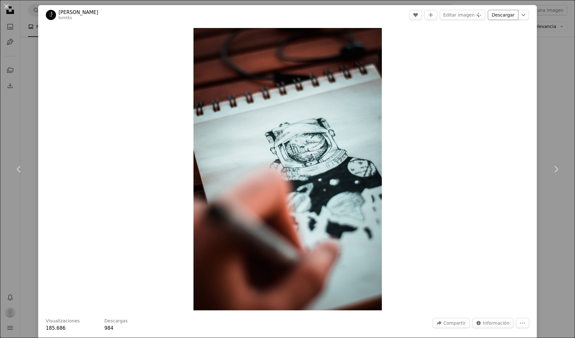
click at [499, 15] on link "Descargar" at bounding box center [503, 15] width 31 height 10
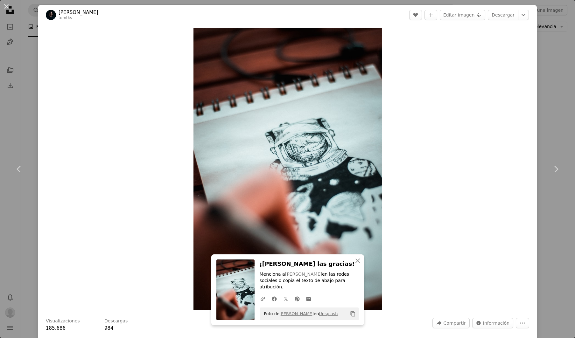
click at [545, 92] on div "An X shape Chevron left Chevron right An X shape Cerrar ¡Dale las gracias! Menc…" at bounding box center [287, 169] width 575 height 338
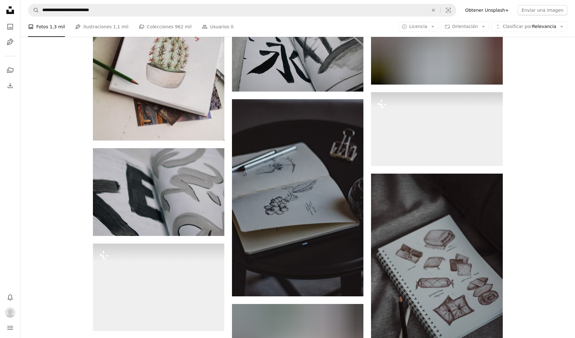
scroll to position [6873, 0]
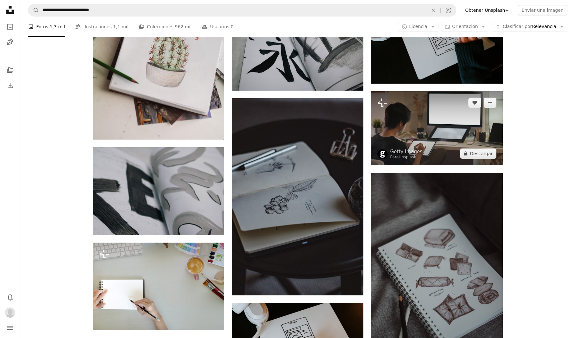
click at [400, 133] on img at bounding box center [436, 128] width 131 height 74
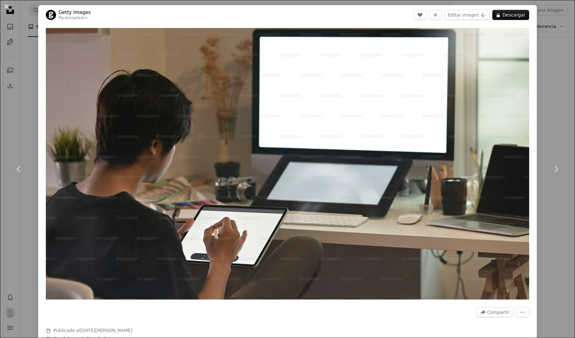
click at [7, 5] on button "An X shape" at bounding box center [7, 7] width 8 height 8
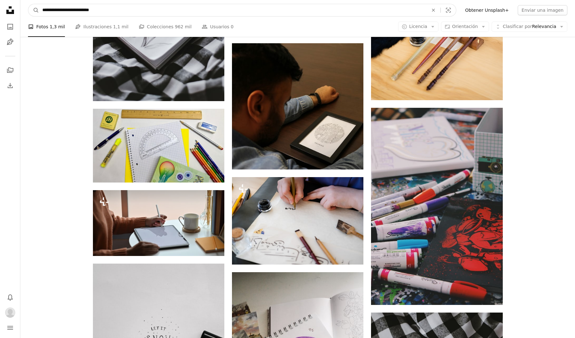
scroll to position [7901, 0]
drag, startPoint x: 75, startPoint y: 12, endPoint x: 59, endPoint y: 8, distance: 16.0
click at [59, 8] on input "**********" at bounding box center [232, 10] width 387 height 12
drag, startPoint x: 75, startPoint y: 10, endPoint x: 41, endPoint y: 9, distance: 34.1
click at [41, 9] on input "**********" at bounding box center [232, 10] width 387 height 12
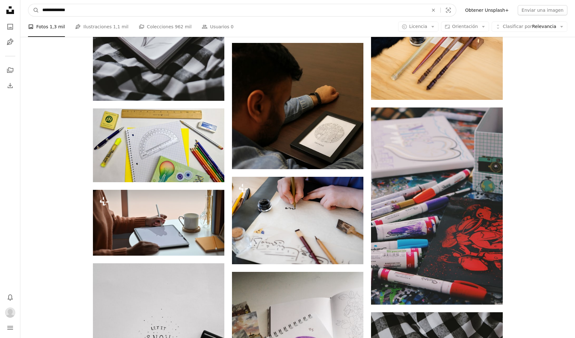
type input "**********"
click at [34, 10] on button "A magnifying glass" at bounding box center [33, 10] width 11 height 12
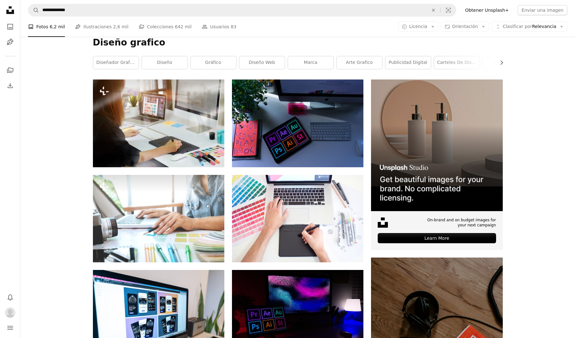
scroll to position [86, 0]
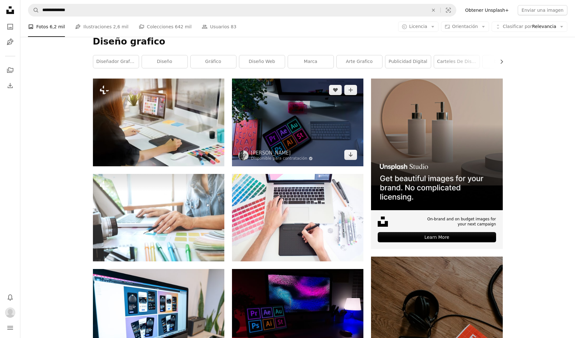
click at [281, 117] on img at bounding box center [297, 122] width 131 height 87
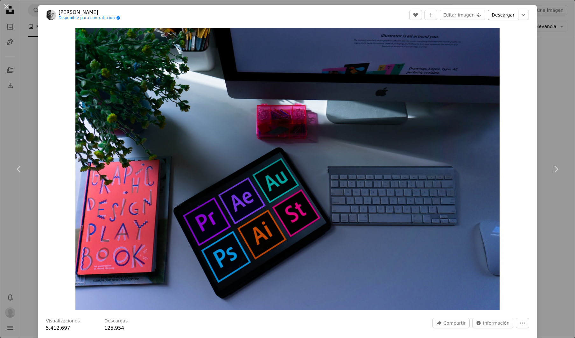
click at [499, 17] on link "Descargar" at bounding box center [503, 15] width 31 height 10
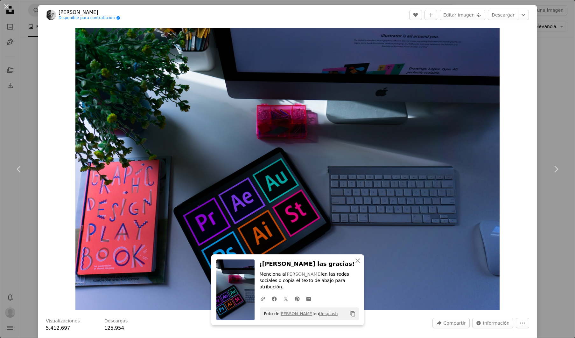
click at [555, 104] on div "An X shape Chevron left Chevron right An X shape Cerrar ¡Dale las gracias! Menc…" at bounding box center [287, 169] width 575 height 338
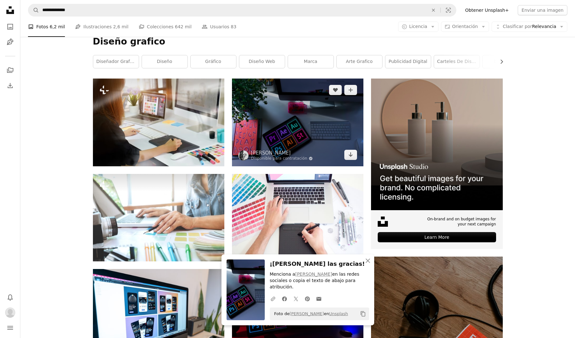
scroll to position [87, 0]
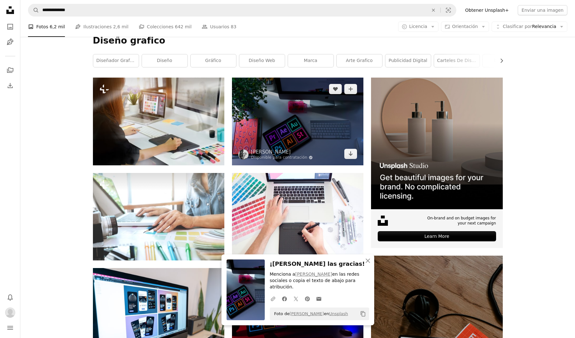
click at [298, 117] on img at bounding box center [297, 121] width 131 height 87
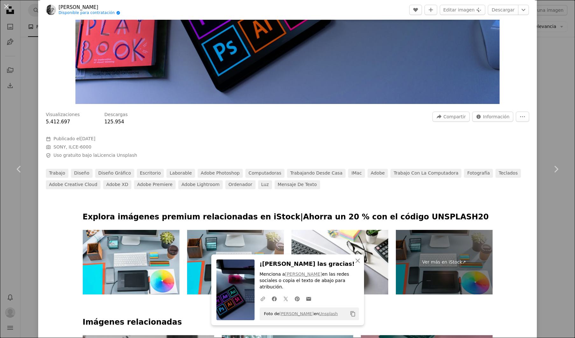
scroll to position [205, 0]
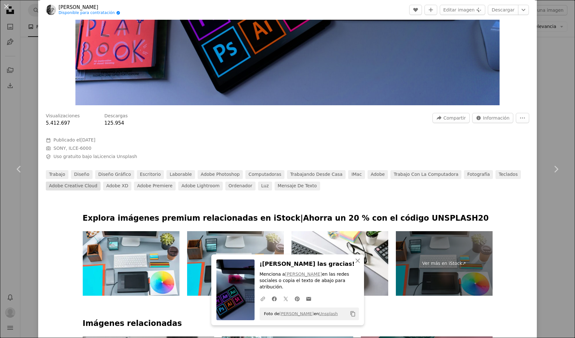
click at [69, 186] on link "Adobe Creative Cloud" at bounding box center [73, 186] width 55 height 9
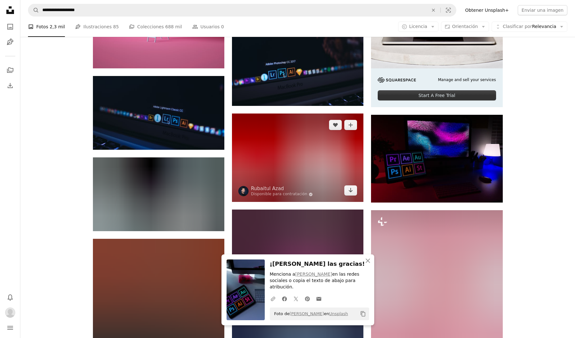
scroll to position [229, 0]
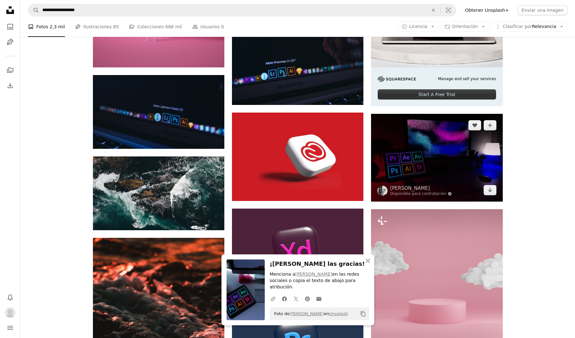
click at [424, 158] on img at bounding box center [436, 157] width 131 height 87
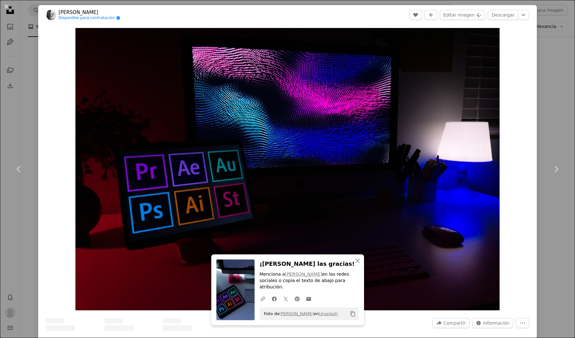
scroll to position [229, 0]
click at [502, 15] on link "Descargar" at bounding box center [503, 15] width 31 height 10
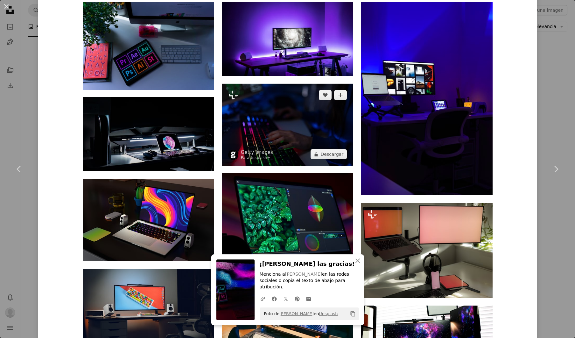
scroll to position [543, 0]
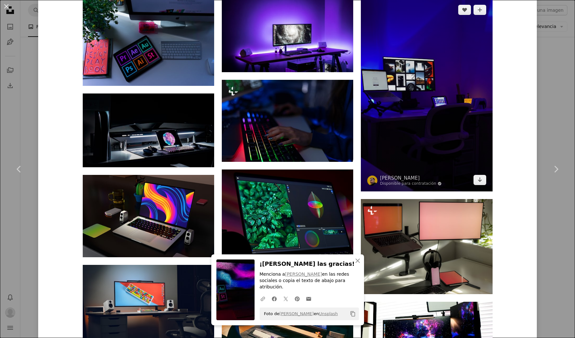
click at [440, 102] on img at bounding box center [426, 94] width 131 height 193
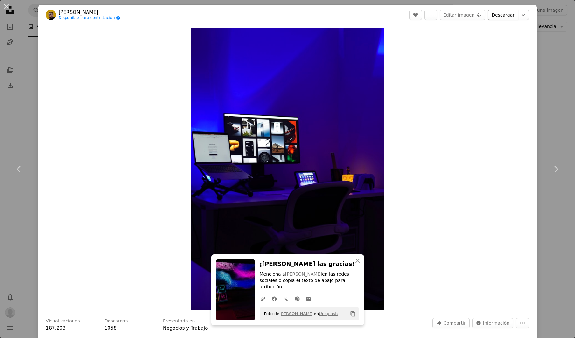
click at [509, 15] on link "Descargar" at bounding box center [503, 15] width 31 height 10
click at [543, 43] on div "An X shape Chevron left Chevron right An X shape Cerrar ¡Dale las gracias! Menc…" at bounding box center [287, 169] width 575 height 338
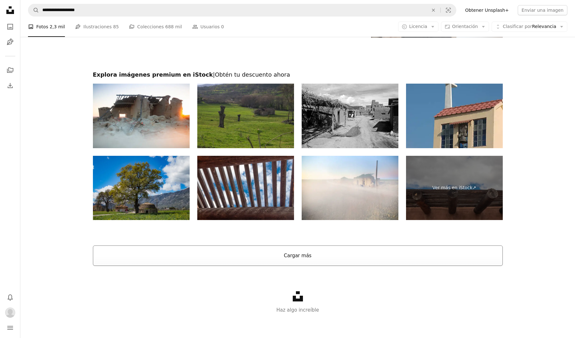
click at [294, 255] on button "Cargar más" at bounding box center [298, 256] width 410 height 20
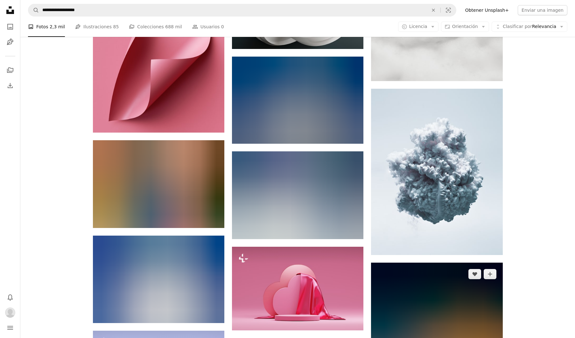
scroll to position [8261, 0]
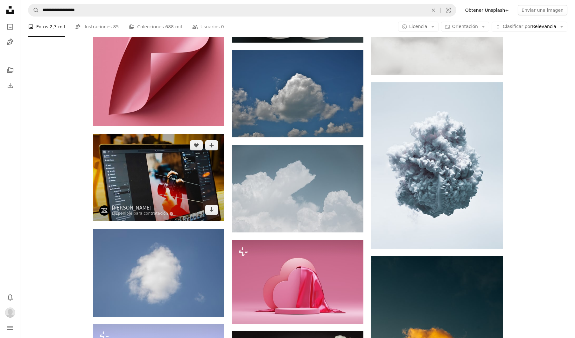
click at [170, 197] on img at bounding box center [158, 177] width 131 height 87
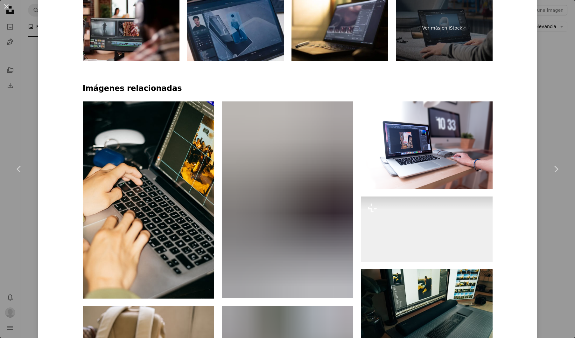
scroll to position [441, 0]
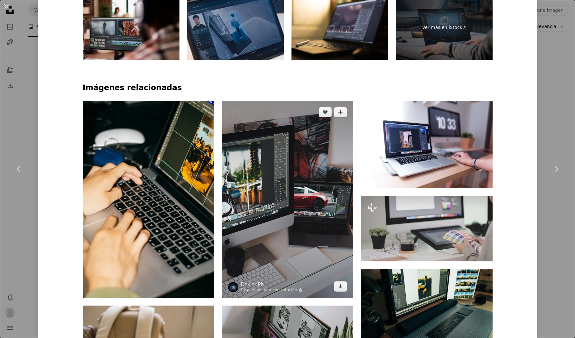
click at [284, 159] on img at bounding box center [287, 199] width 131 height 197
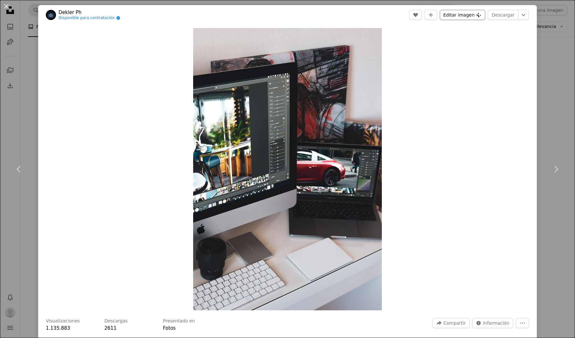
click at [470, 16] on button "Editar imagen Plus sign for Unsplash+" at bounding box center [462, 15] width 45 height 10
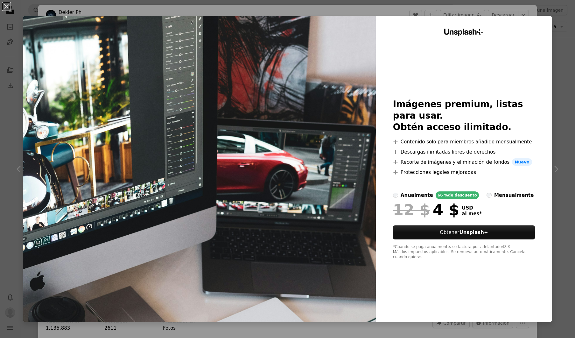
click at [553, 18] on div "An X shape Unsplash+ Imágenes premium, listas para usar. Obtén acceso ilimitado…" at bounding box center [287, 169] width 575 height 338
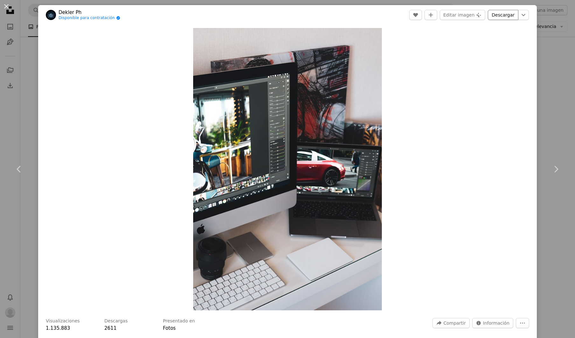
click at [509, 17] on link "Descargar" at bounding box center [503, 15] width 31 height 10
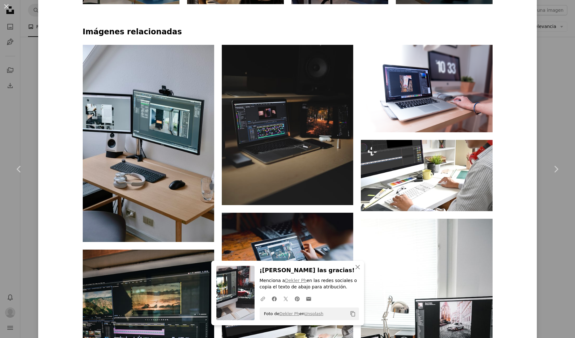
scroll to position [506, 0]
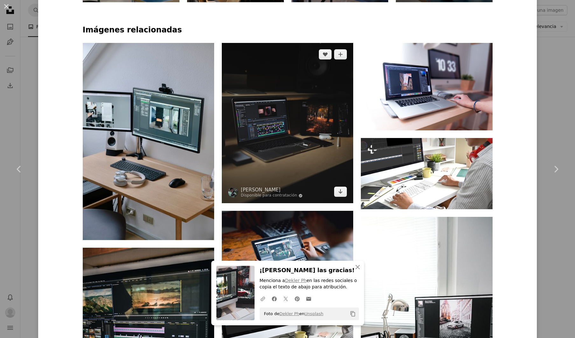
click at [327, 105] on img at bounding box center [287, 123] width 131 height 160
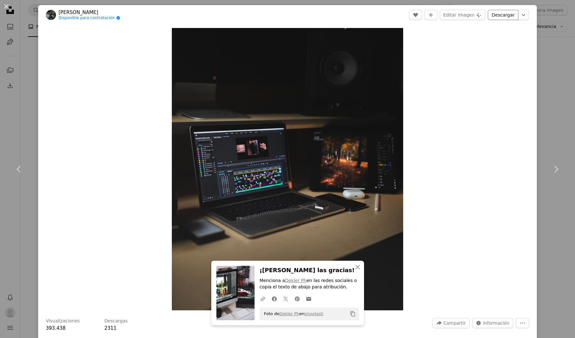
click at [499, 15] on link "Descargar" at bounding box center [503, 15] width 31 height 10
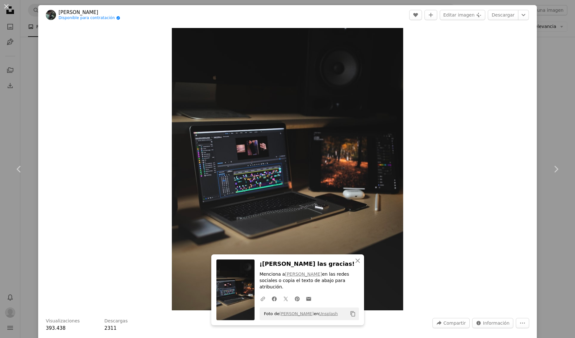
click at [560, 38] on div "An X shape Chevron left Chevron right An X shape Cerrar ¡Dale las gracias! Menc…" at bounding box center [287, 169] width 575 height 338
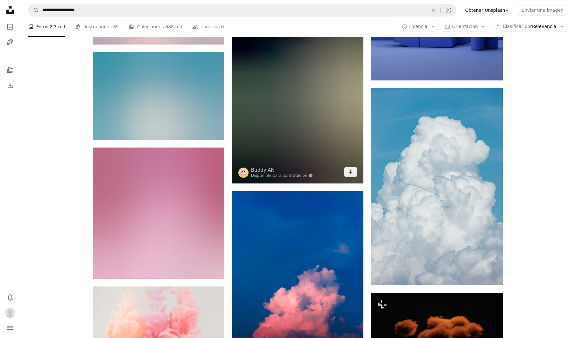
scroll to position [5042, 0]
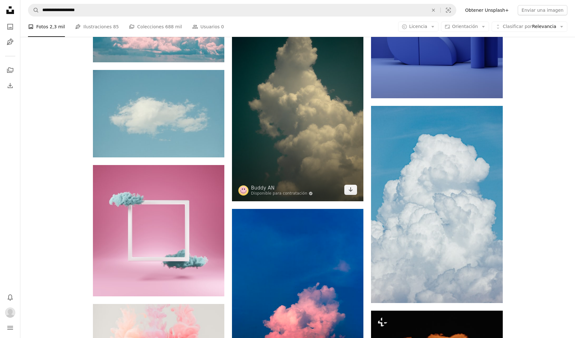
click at [322, 87] on img at bounding box center [297, 102] width 131 height 197
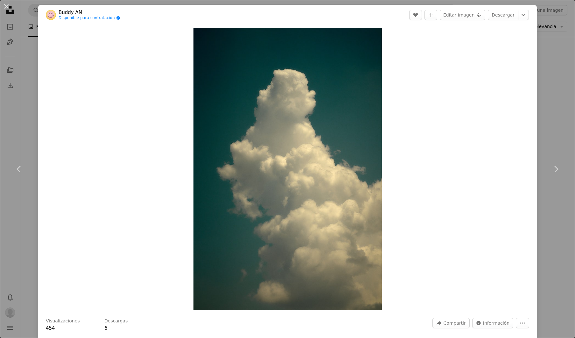
click at [3, 6] on button "An X shape" at bounding box center [7, 7] width 8 height 8
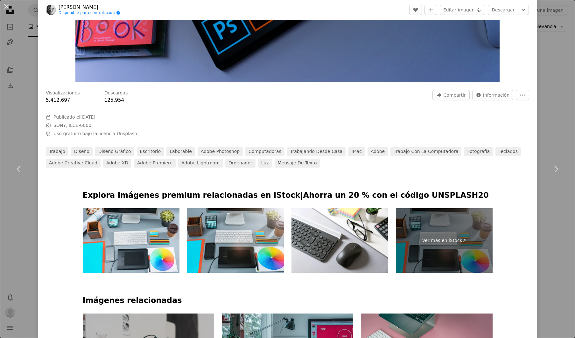
scroll to position [227, 0]
